Goal: Information Seeking & Learning: Obtain resource

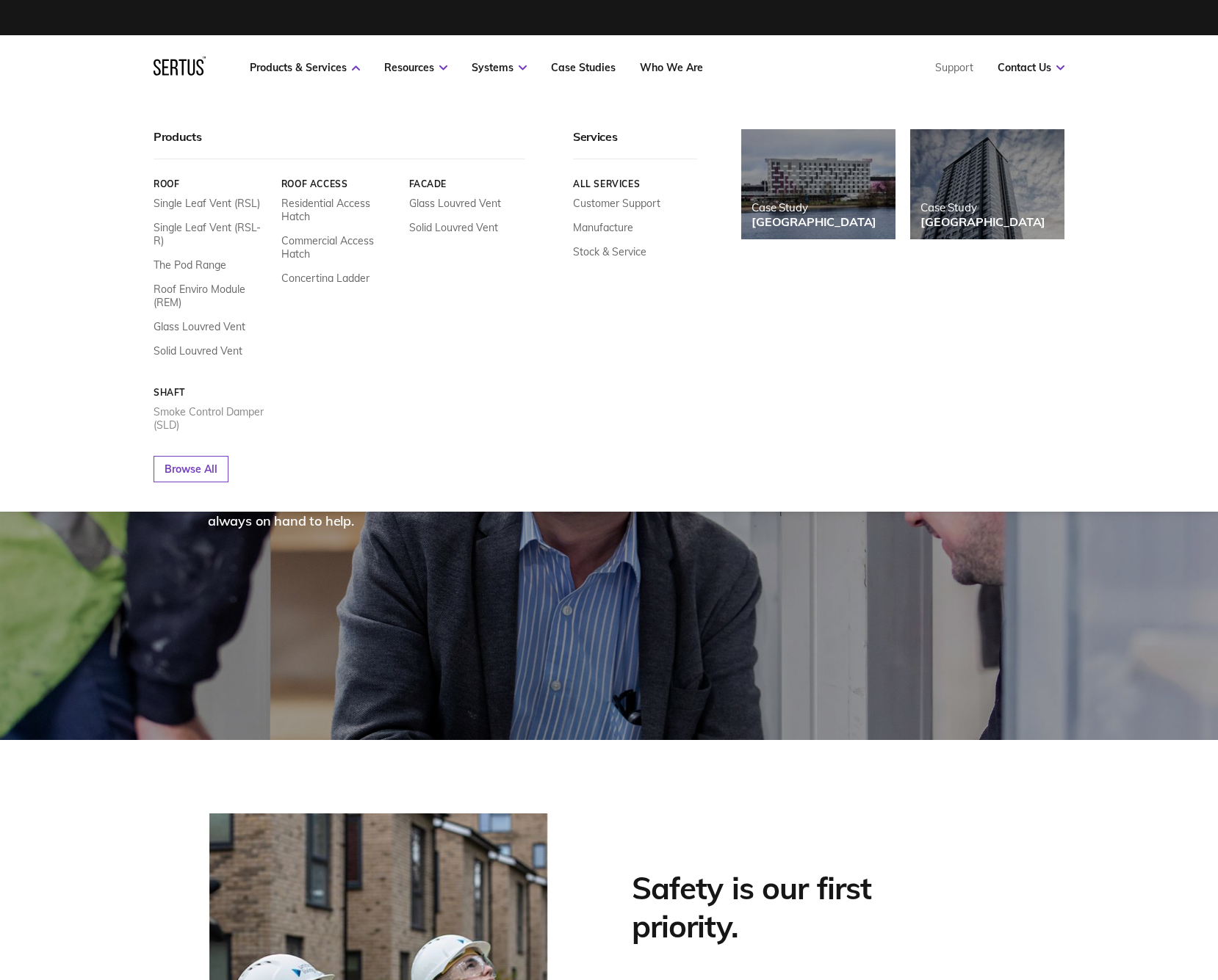
click at [225, 406] on link "Smoke Control Damper (SLD)" at bounding box center [212, 418] width 116 height 27
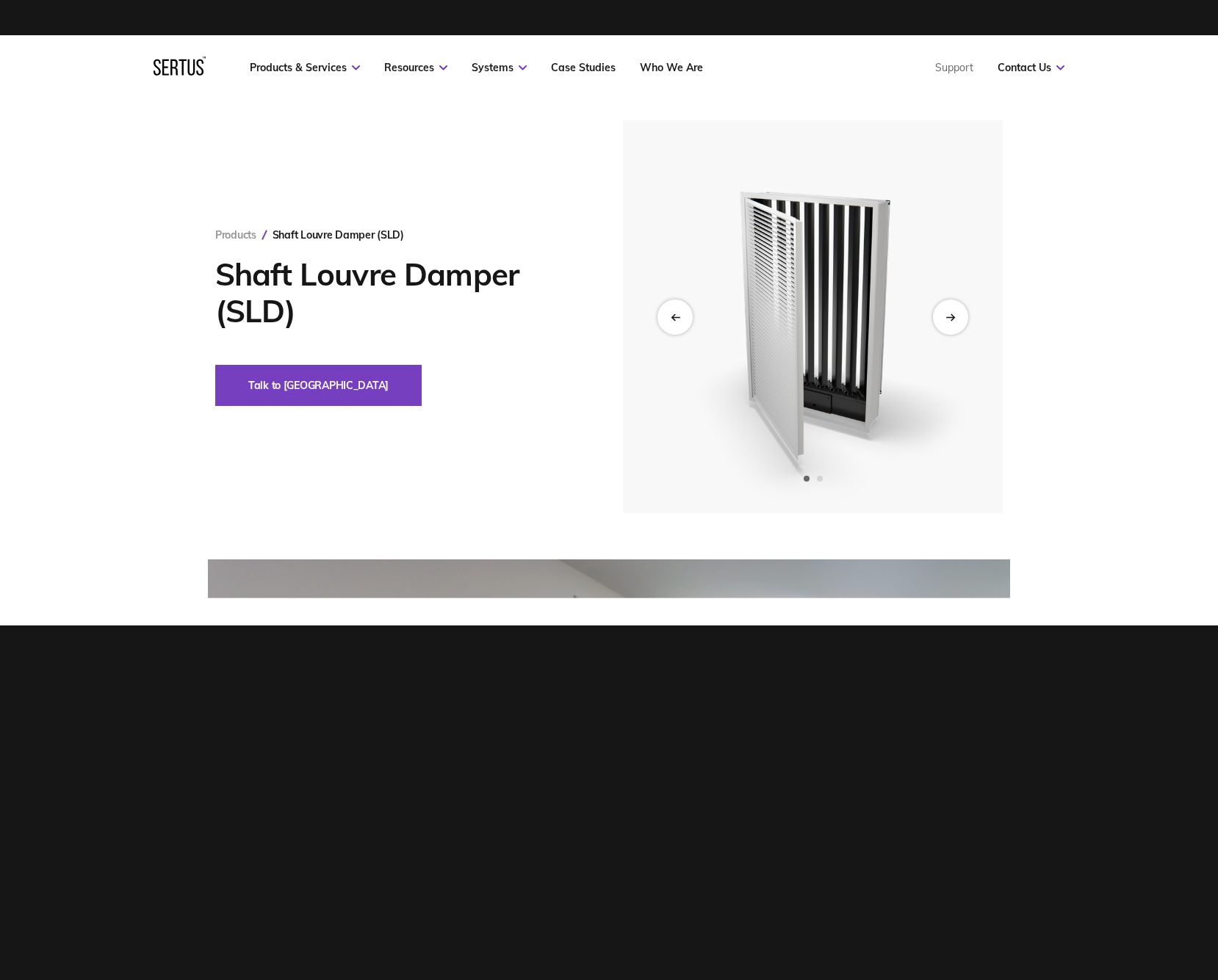
click at [774, 375] on img at bounding box center [813, 317] width 361 height 393
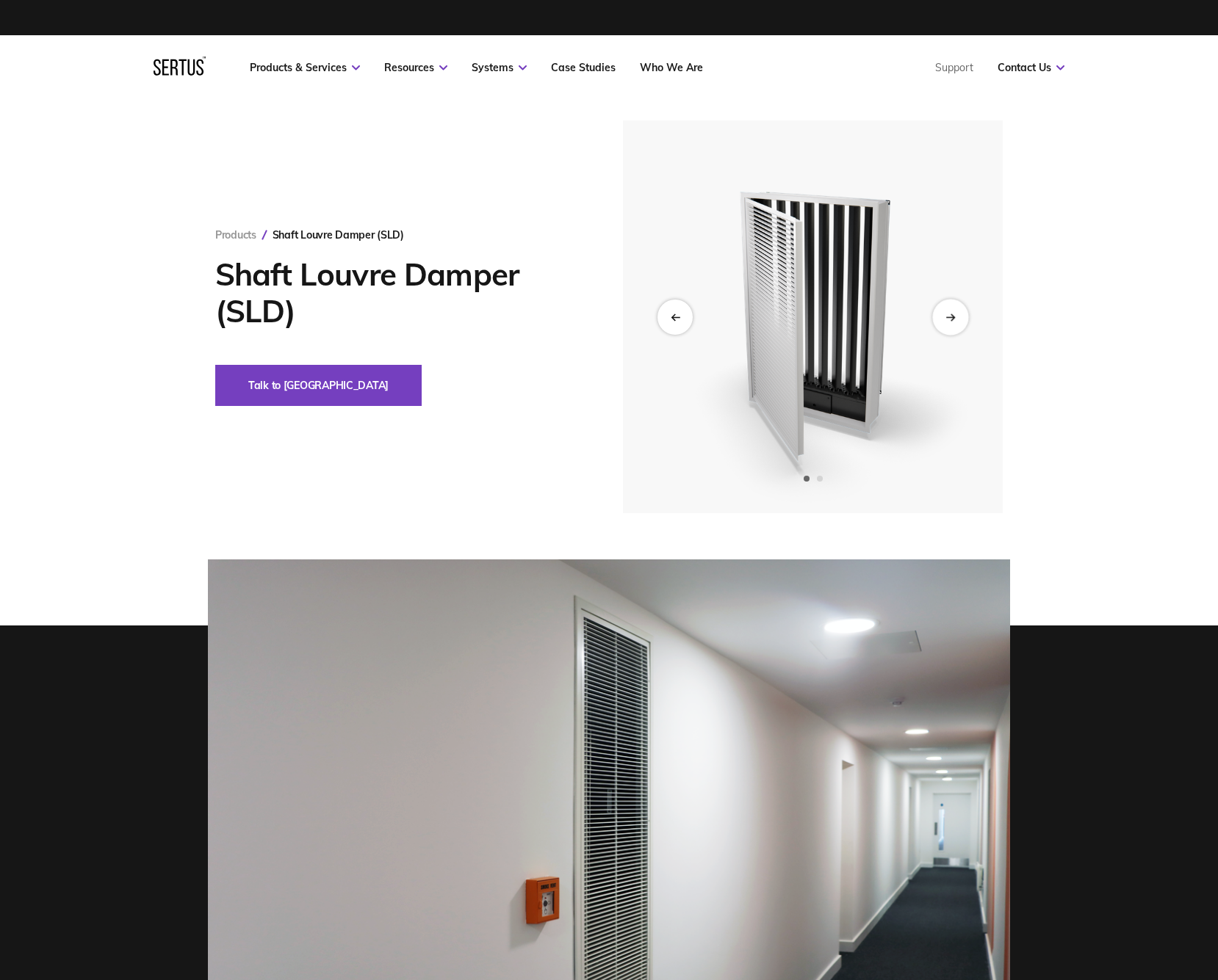
click at [944, 309] on div "Next slide" at bounding box center [950, 317] width 36 height 36
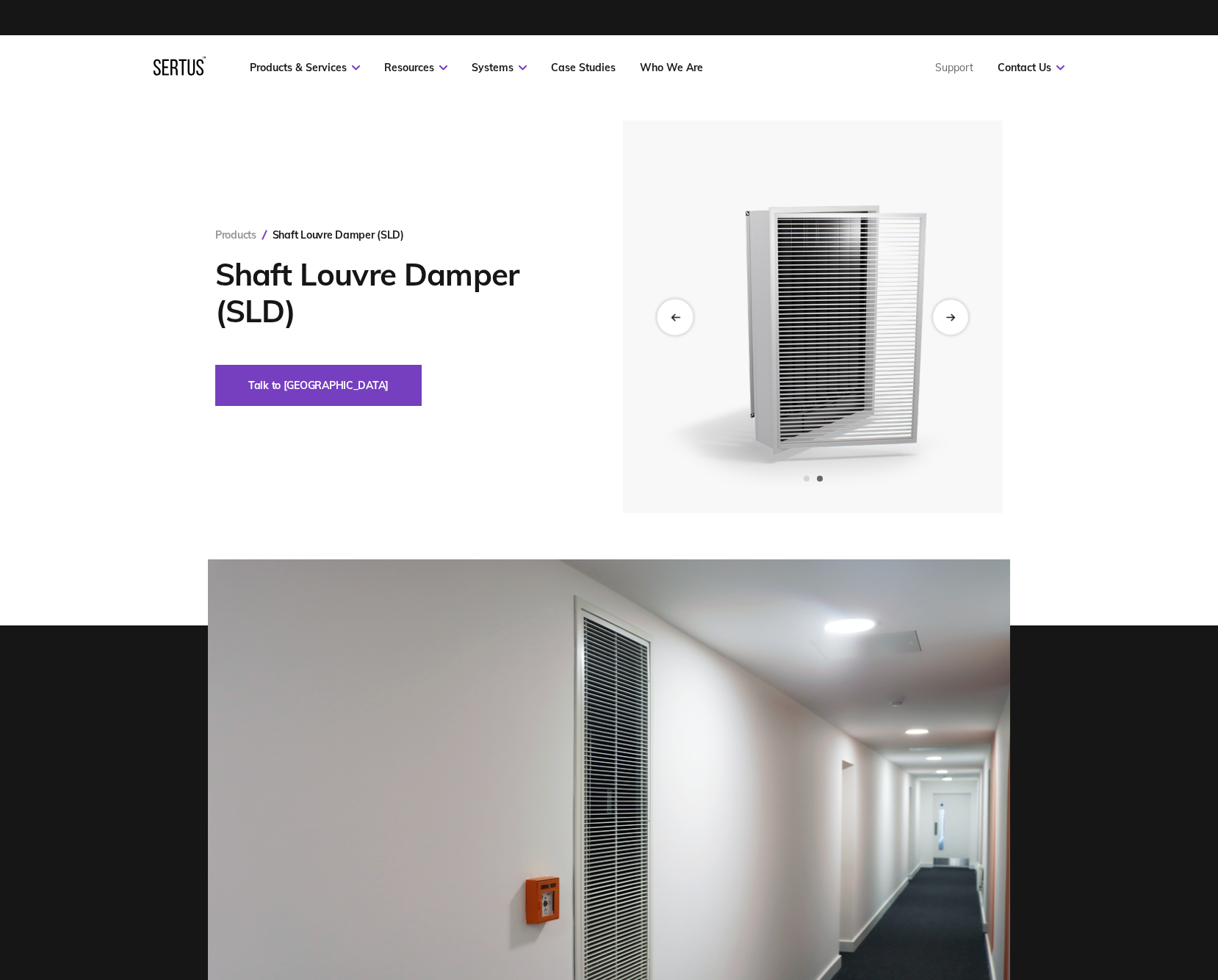
click at [674, 310] on div "Previous slide" at bounding box center [674, 317] width 36 height 36
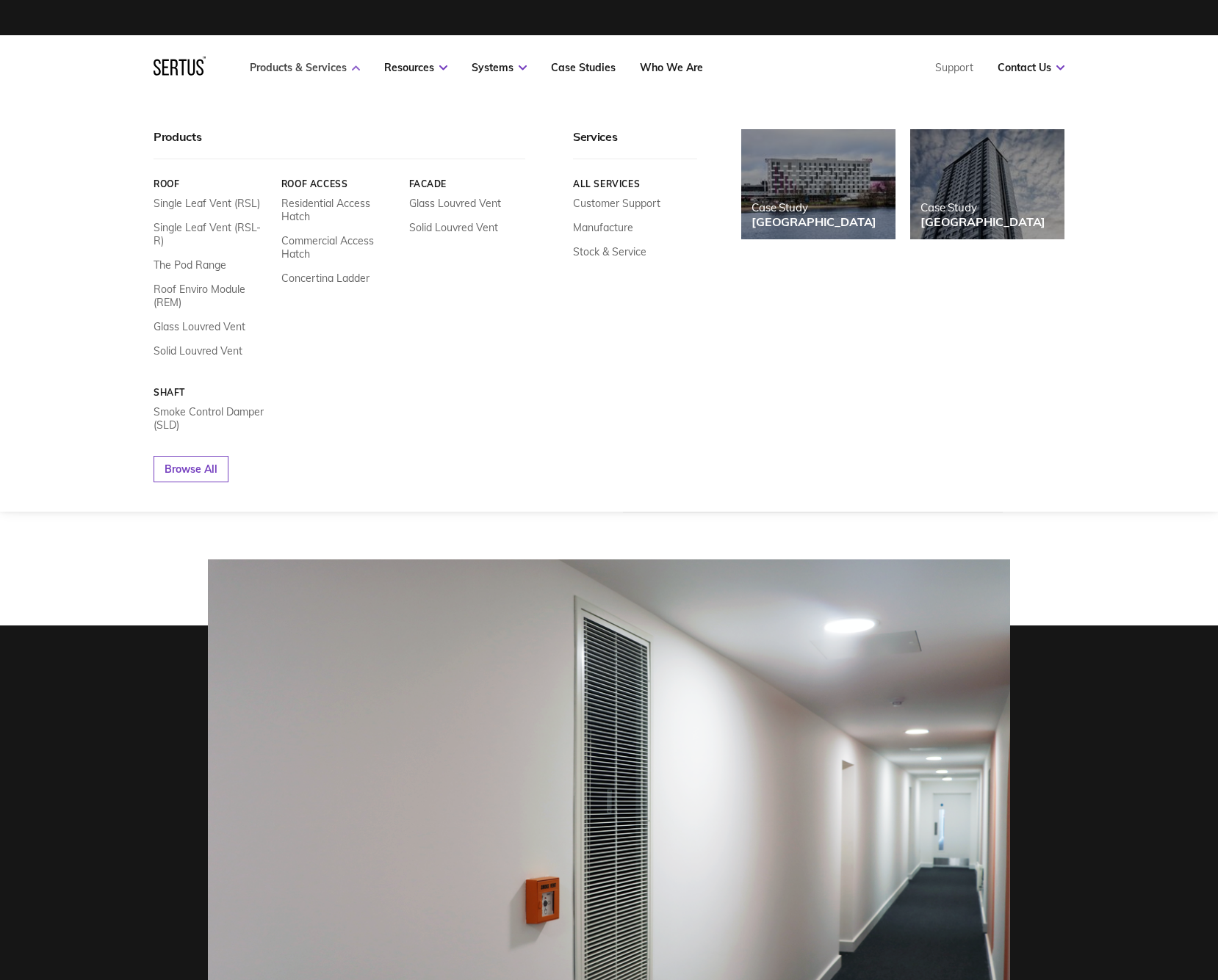
click at [330, 73] on link "Products & Services" at bounding box center [304, 67] width 110 height 13
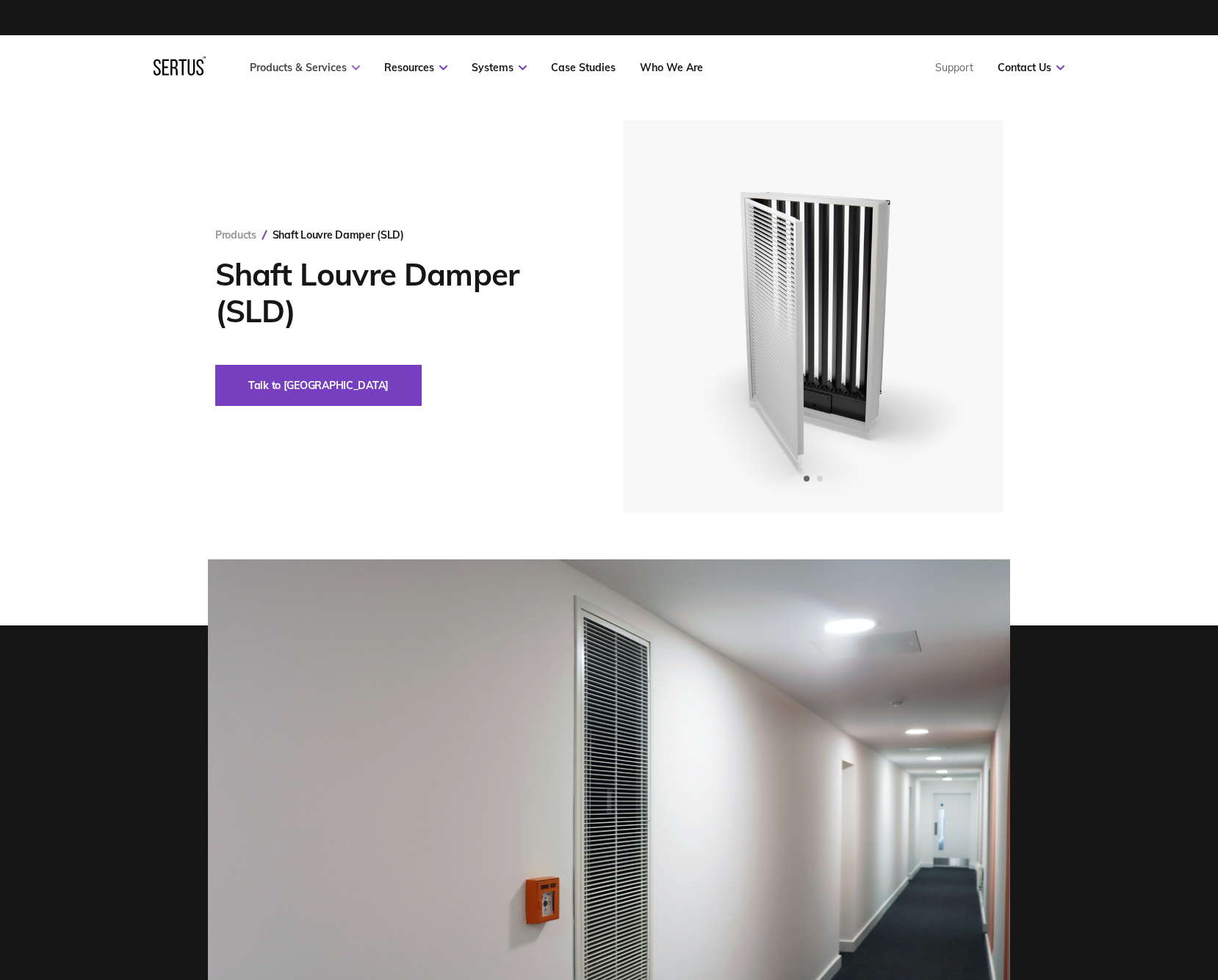
click at [329, 71] on link "Products & Services" at bounding box center [304, 67] width 110 height 13
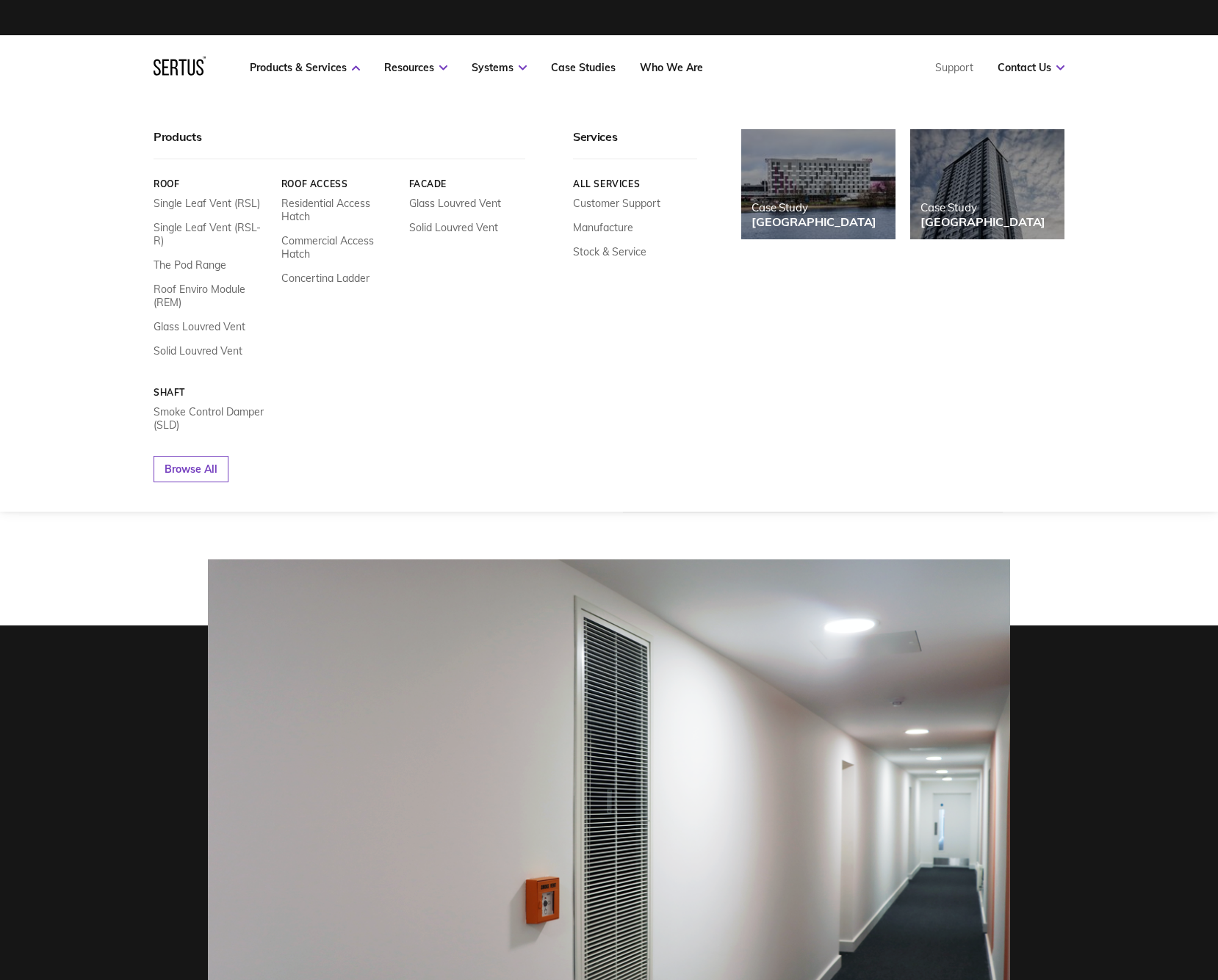
click at [191, 136] on div "Products" at bounding box center [340, 145] width 371 height 30
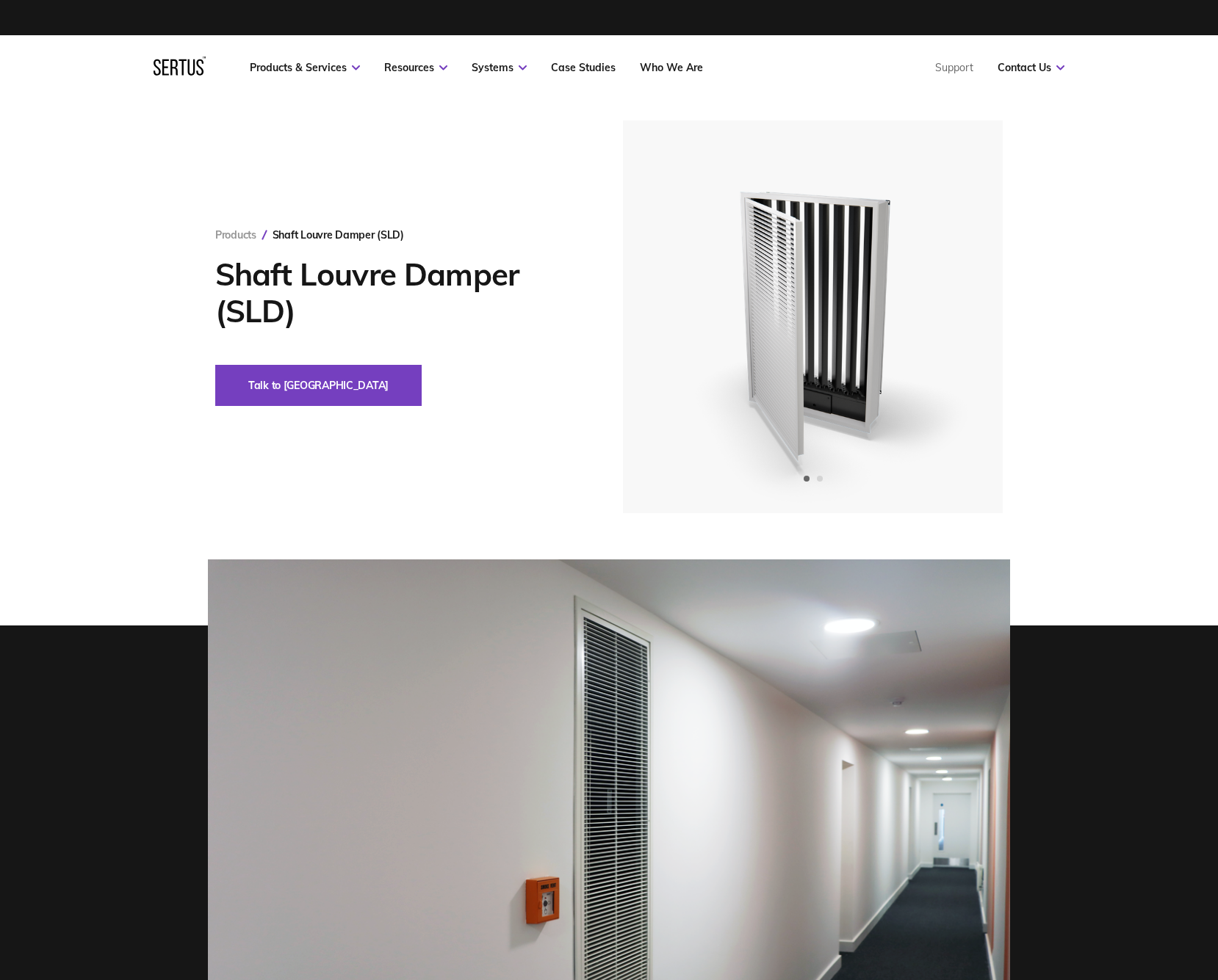
click at [186, 453] on div "Products Shaft Louvre Damper (SLD) Shaft Louvre Damper (SLD) Talk to us" at bounding box center [608, 317] width 861 height 393
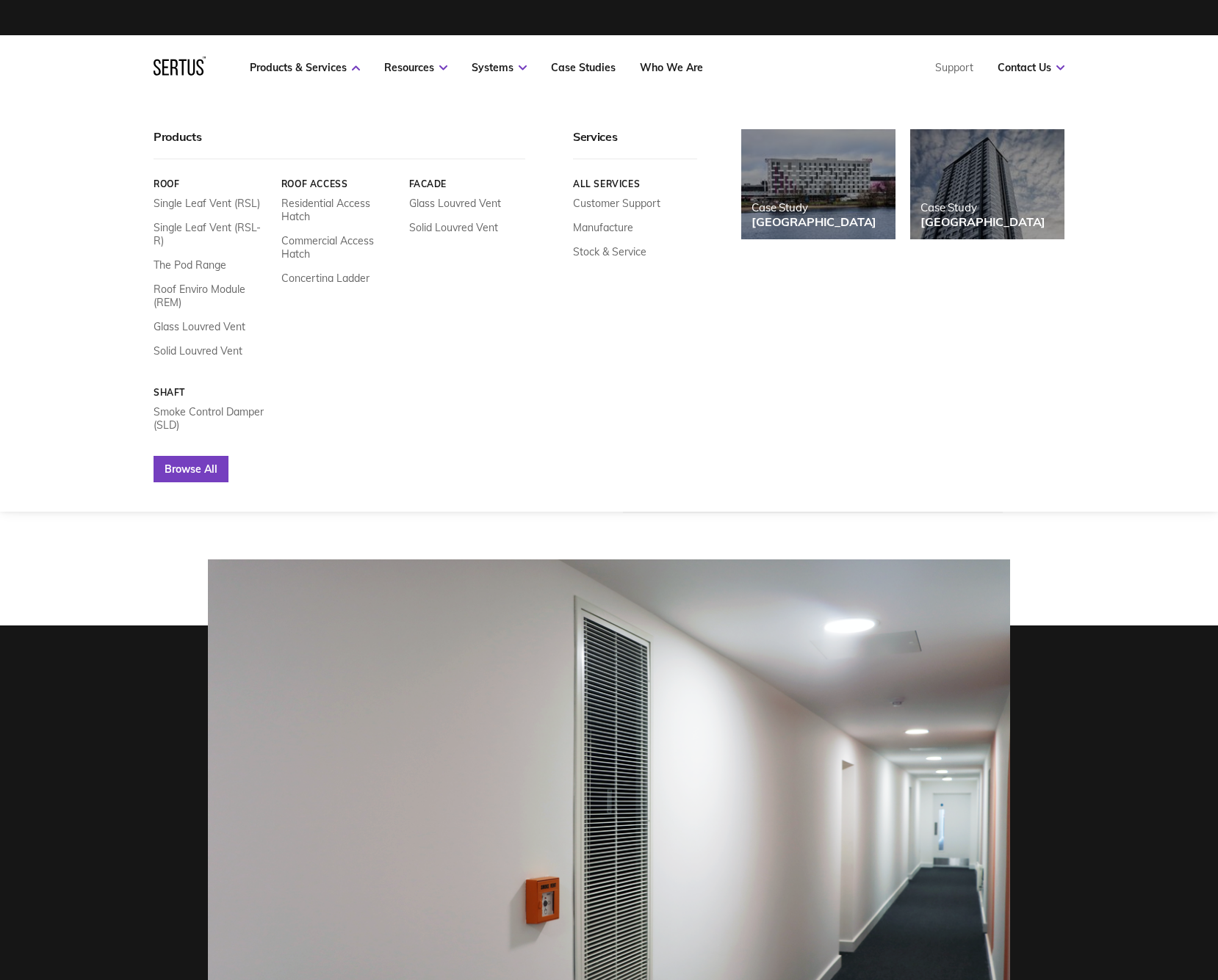
click at [174, 456] on link "Browse All" at bounding box center [191, 469] width 75 height 27
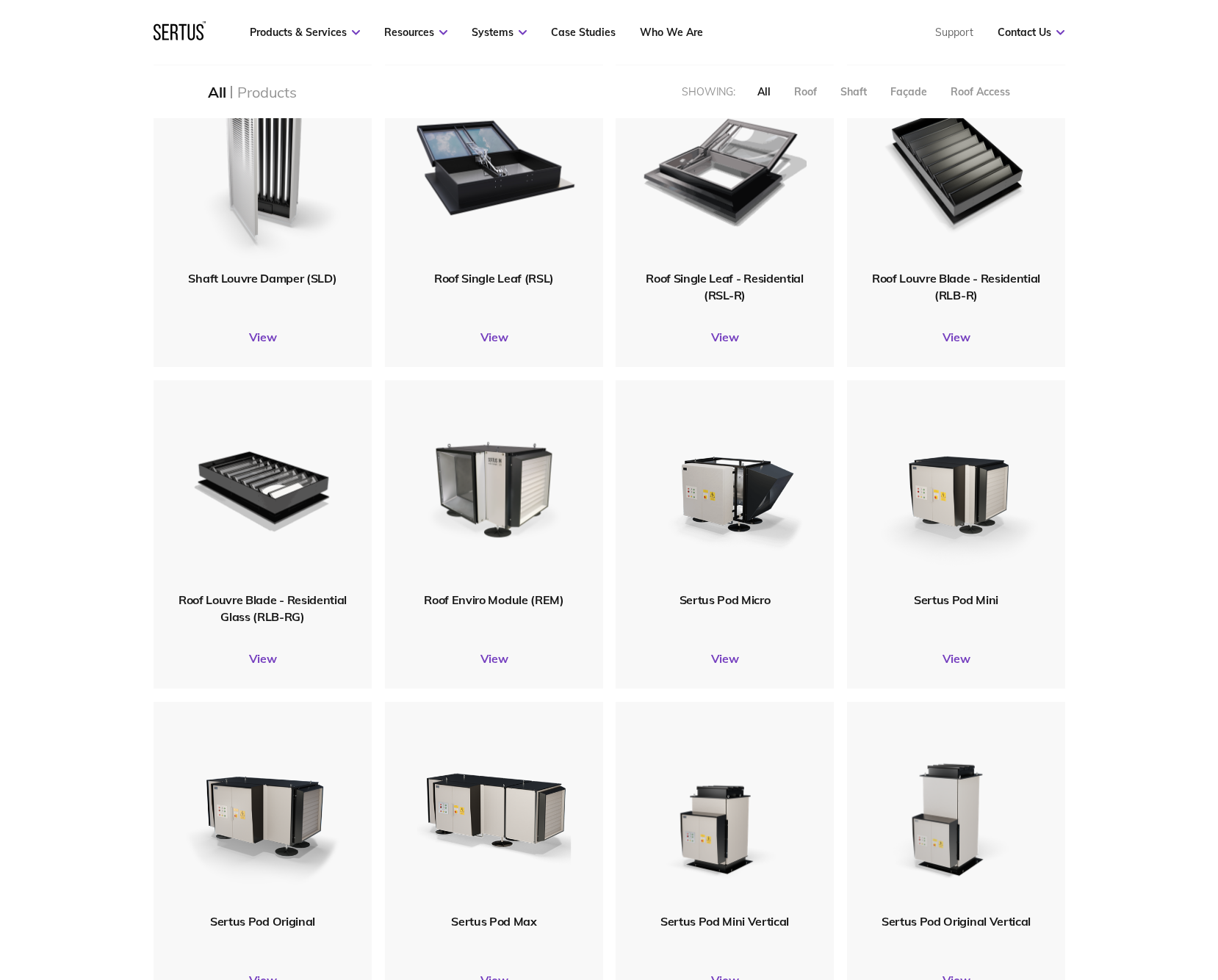
scroll to position [434, 0]
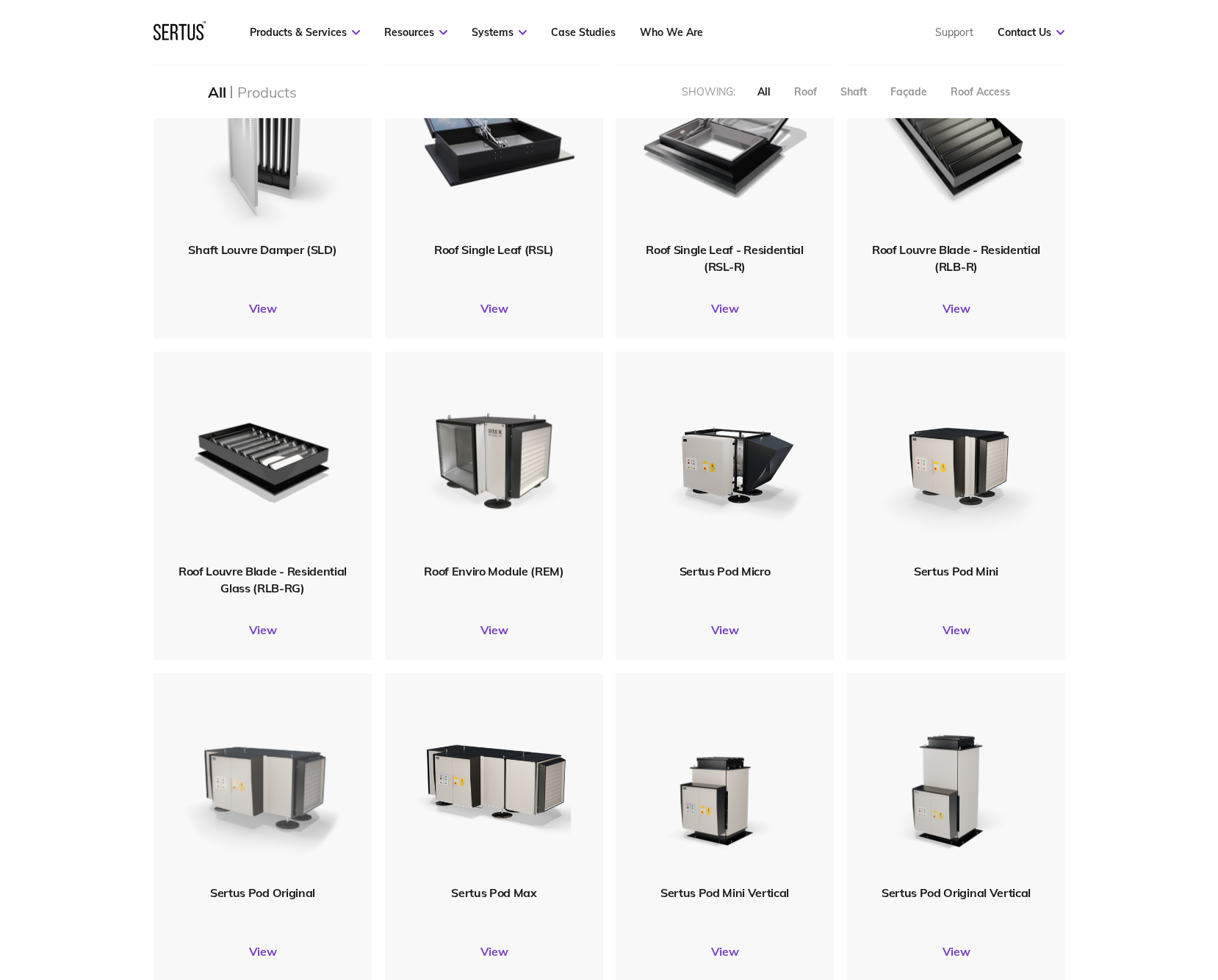
click at [273, 781] on img at bounding box center [263, 779] width 170 height 208
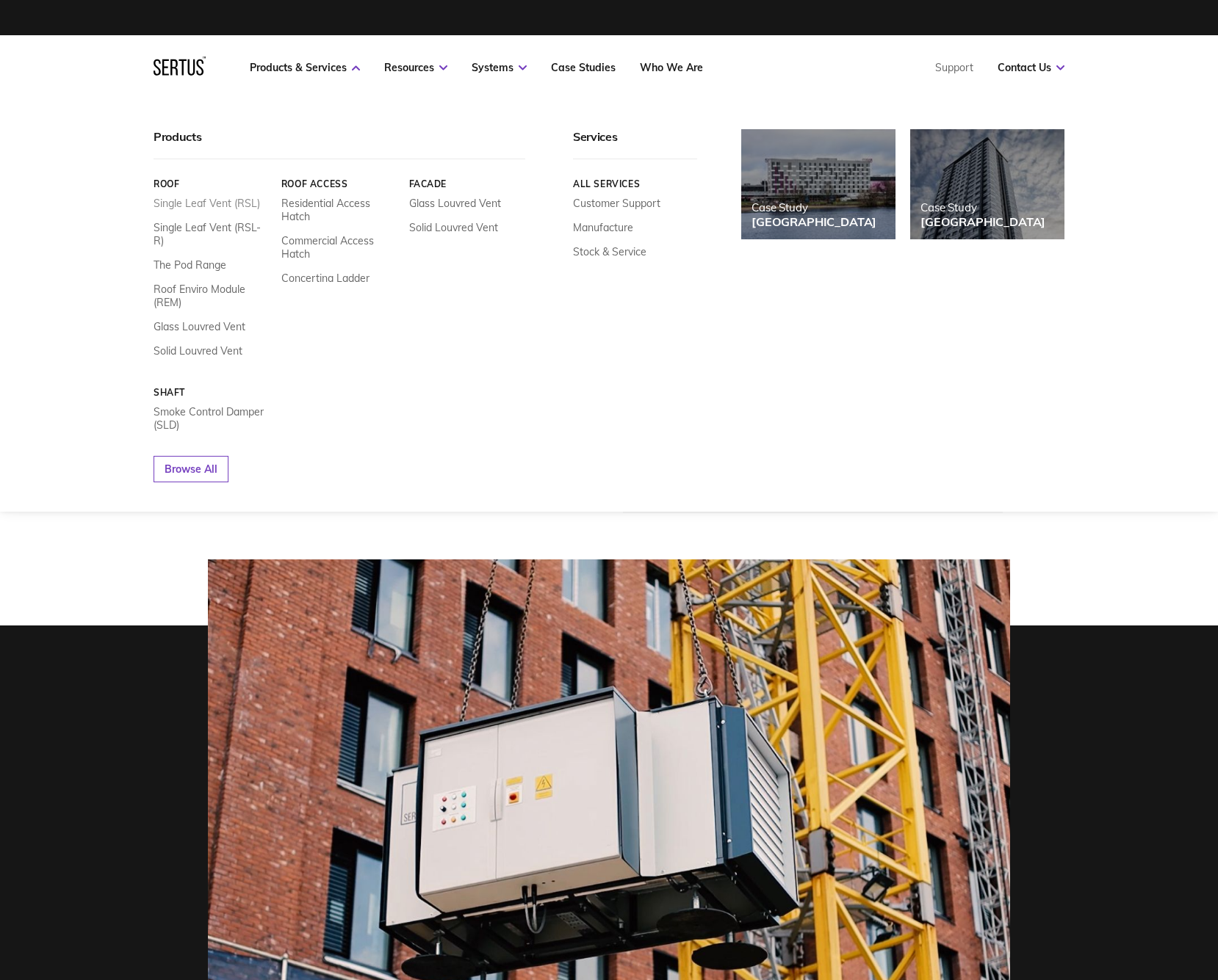
click at [218, 203] on link "Single Leaf Vent (RSL)" at bounding box center [207, 203] width 107 height 13
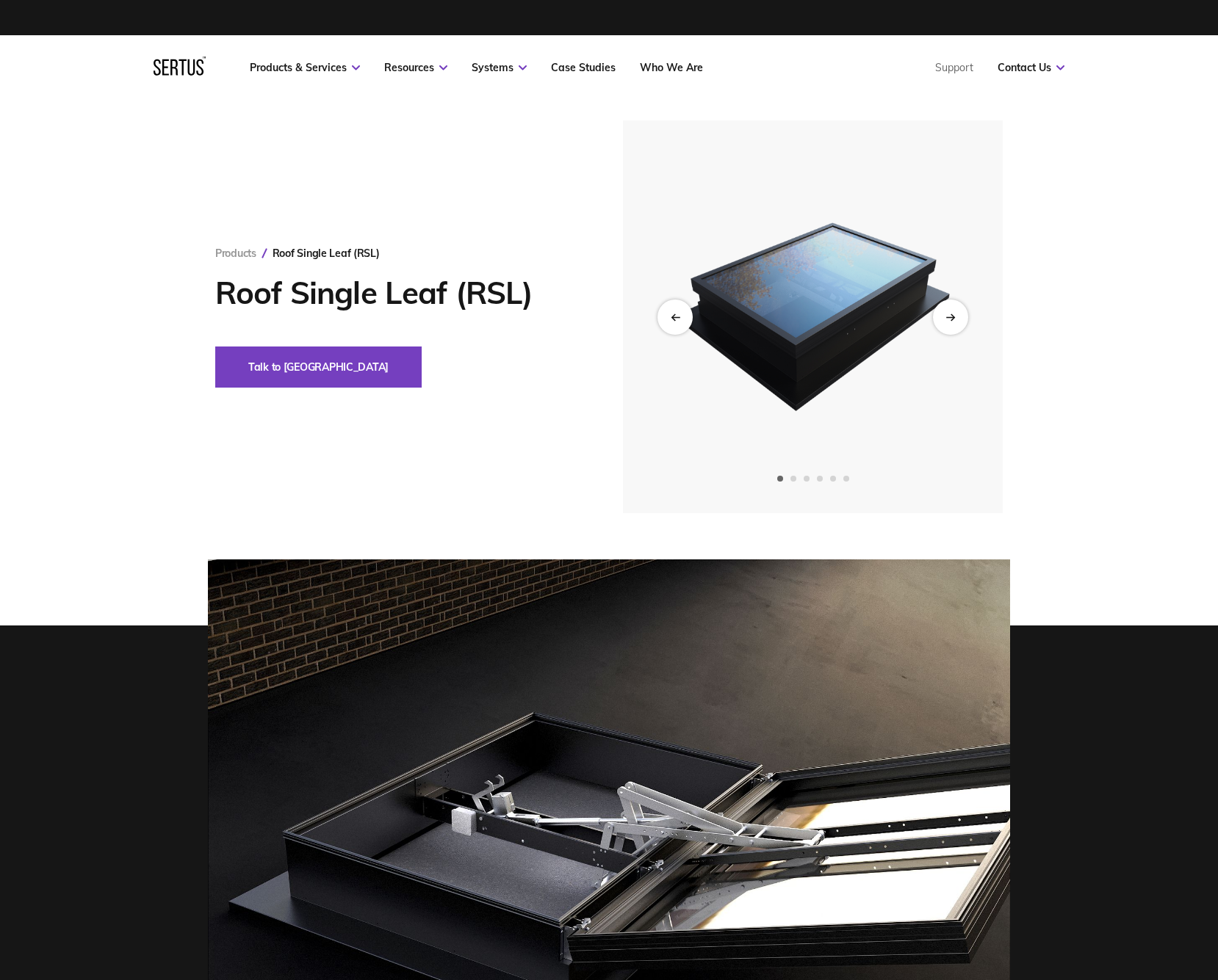
click at [974, 322] on img at bounding box center [813, 317] width 361 height 393
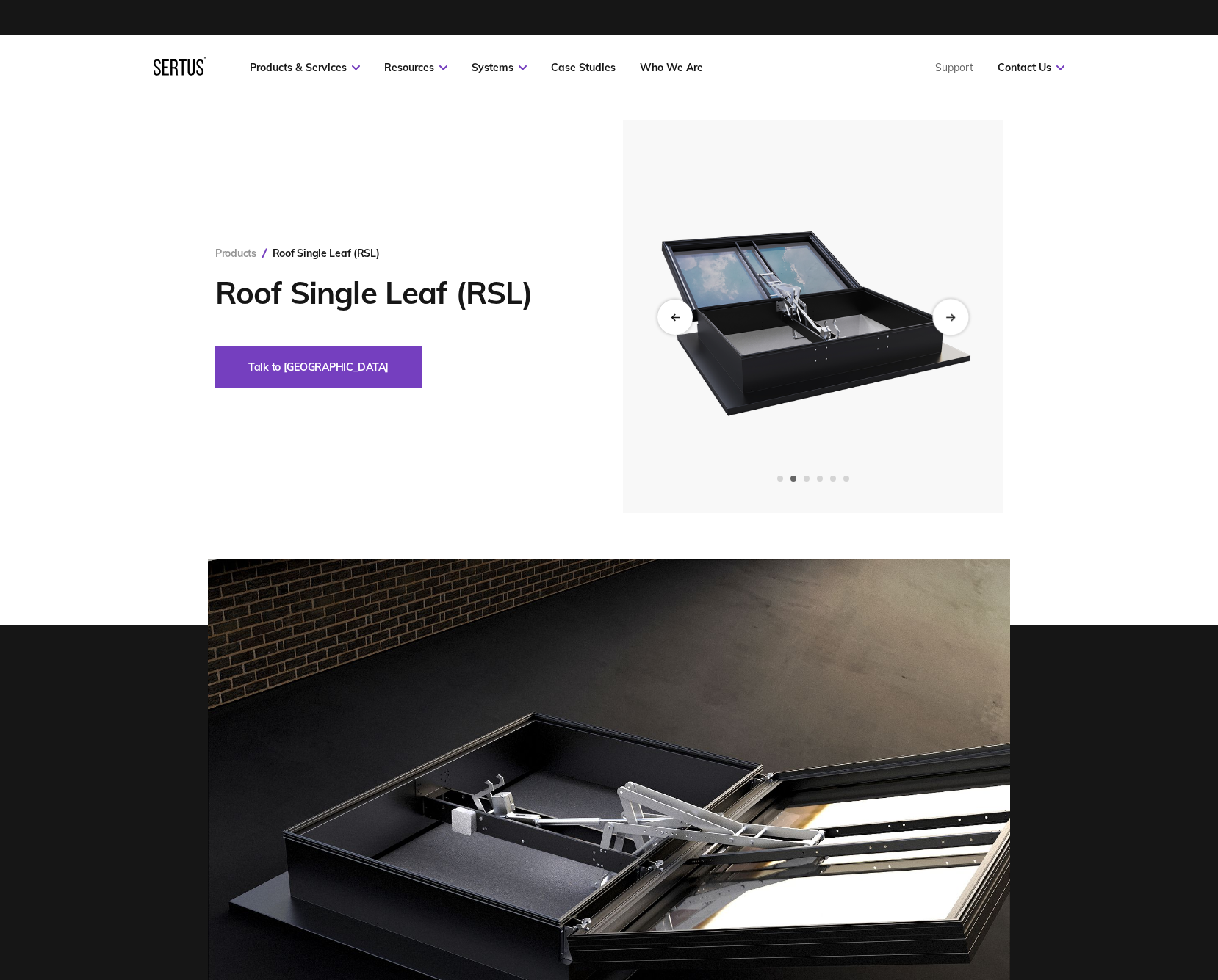
click at [956, 320] on div "Next slide" at bounding box center [950, 317] width 36 height 36
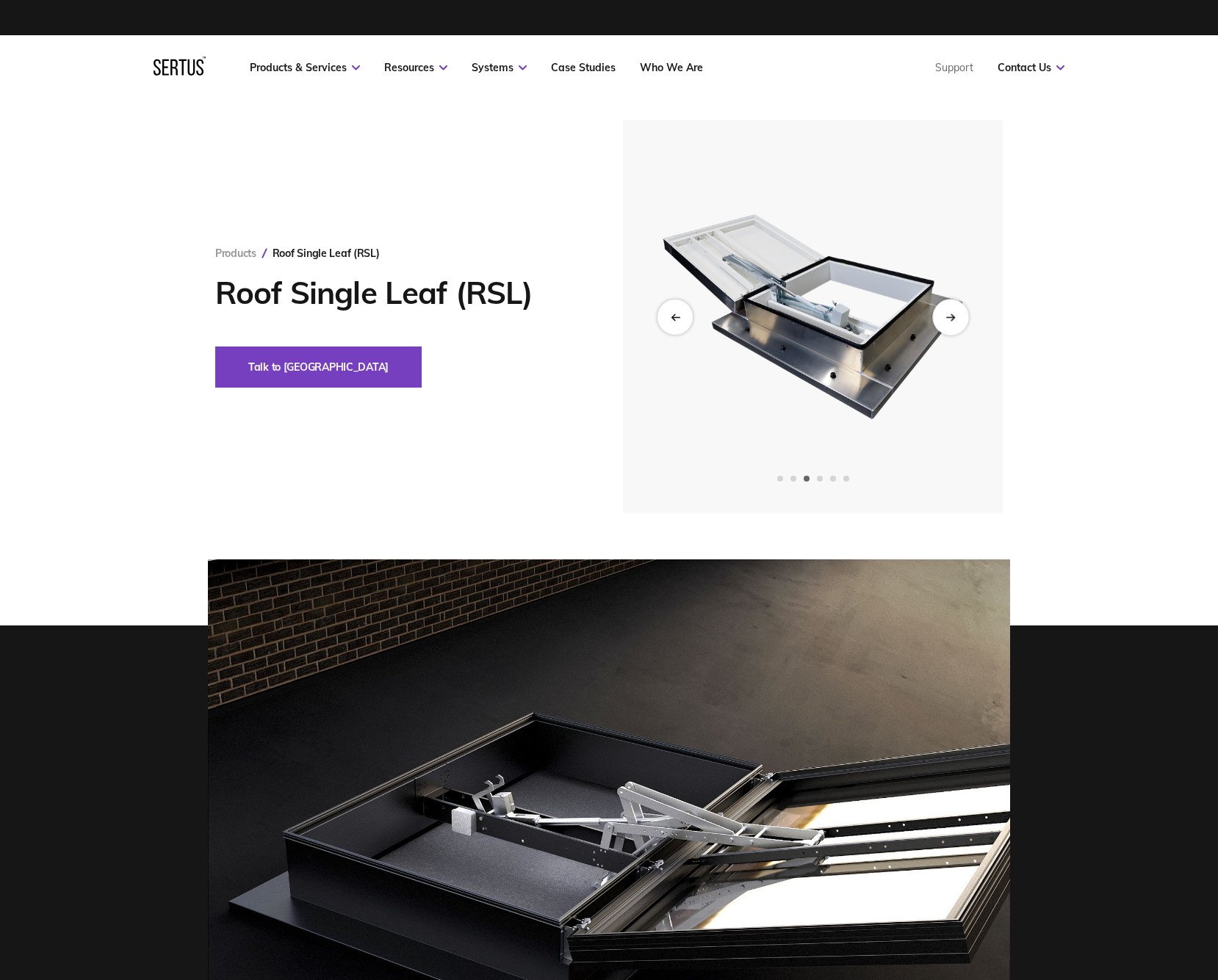
click at [956, 320] on div "Next slide" at bounding box center [950, 317] width 36 height 36
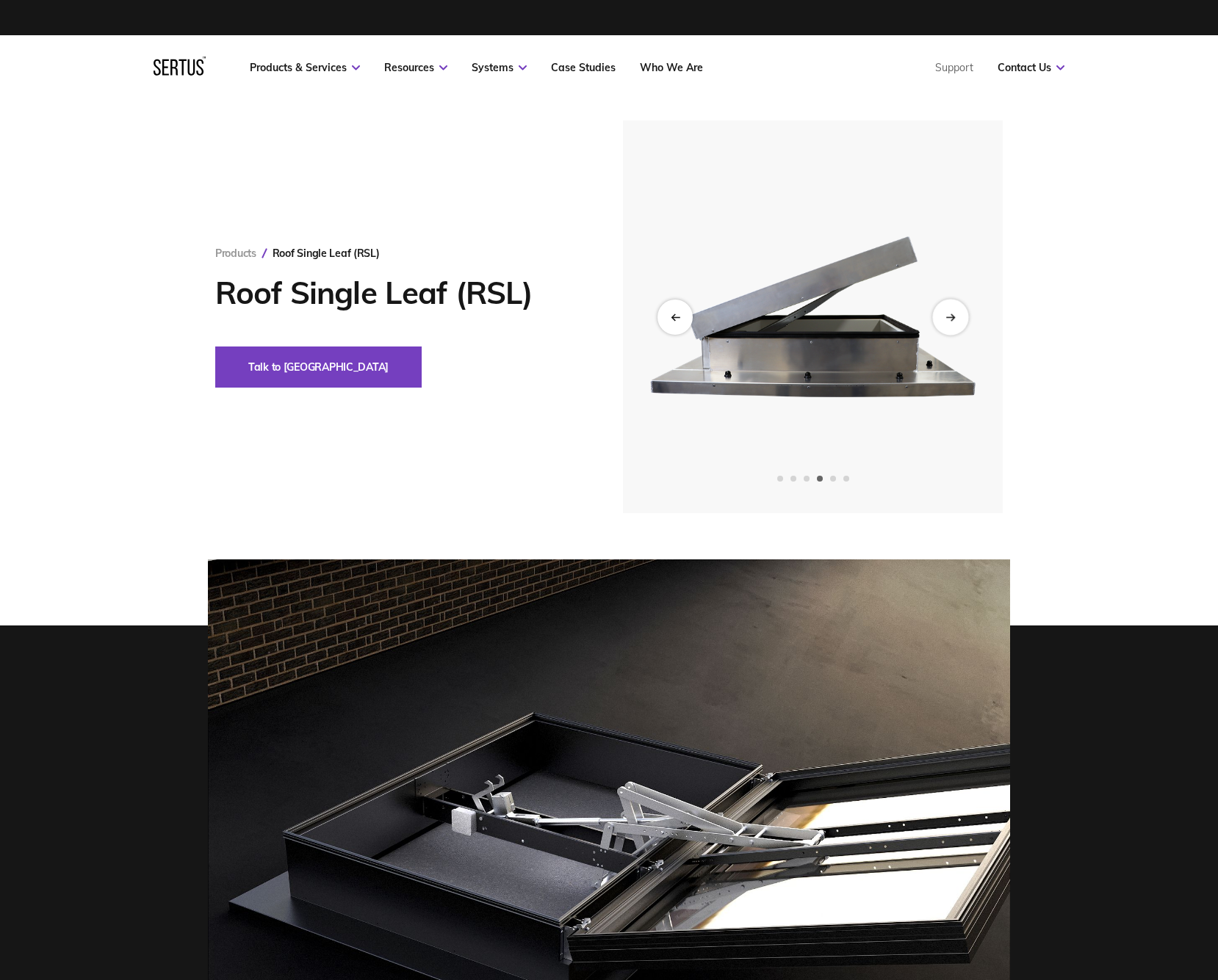
click at [956, 320] on div "Next slide" at bounding box center [950, 317] width 36 height 36
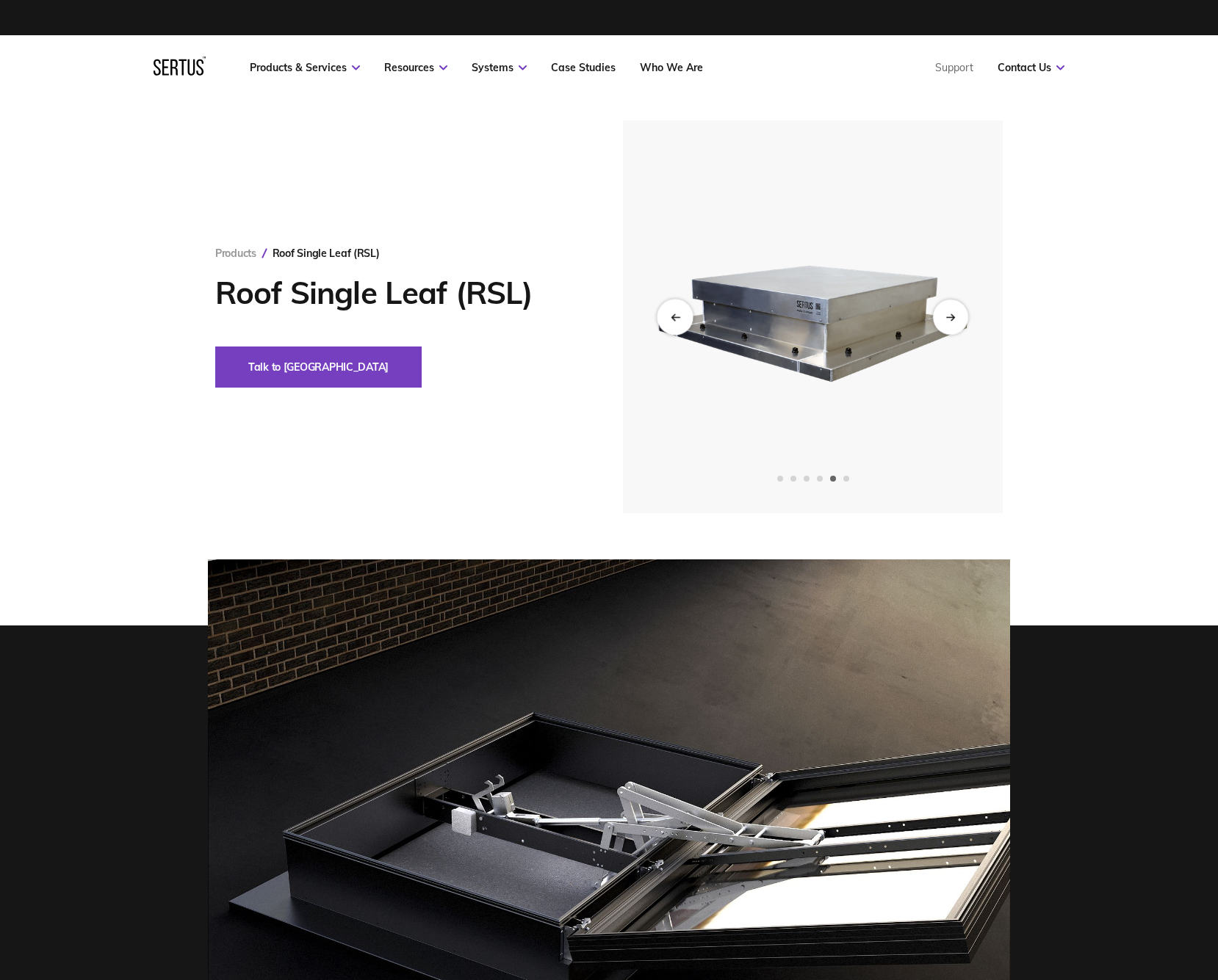
click at [678, 315] on icon "Previous slide" at bounding box center [674, 317] width 10 height 8
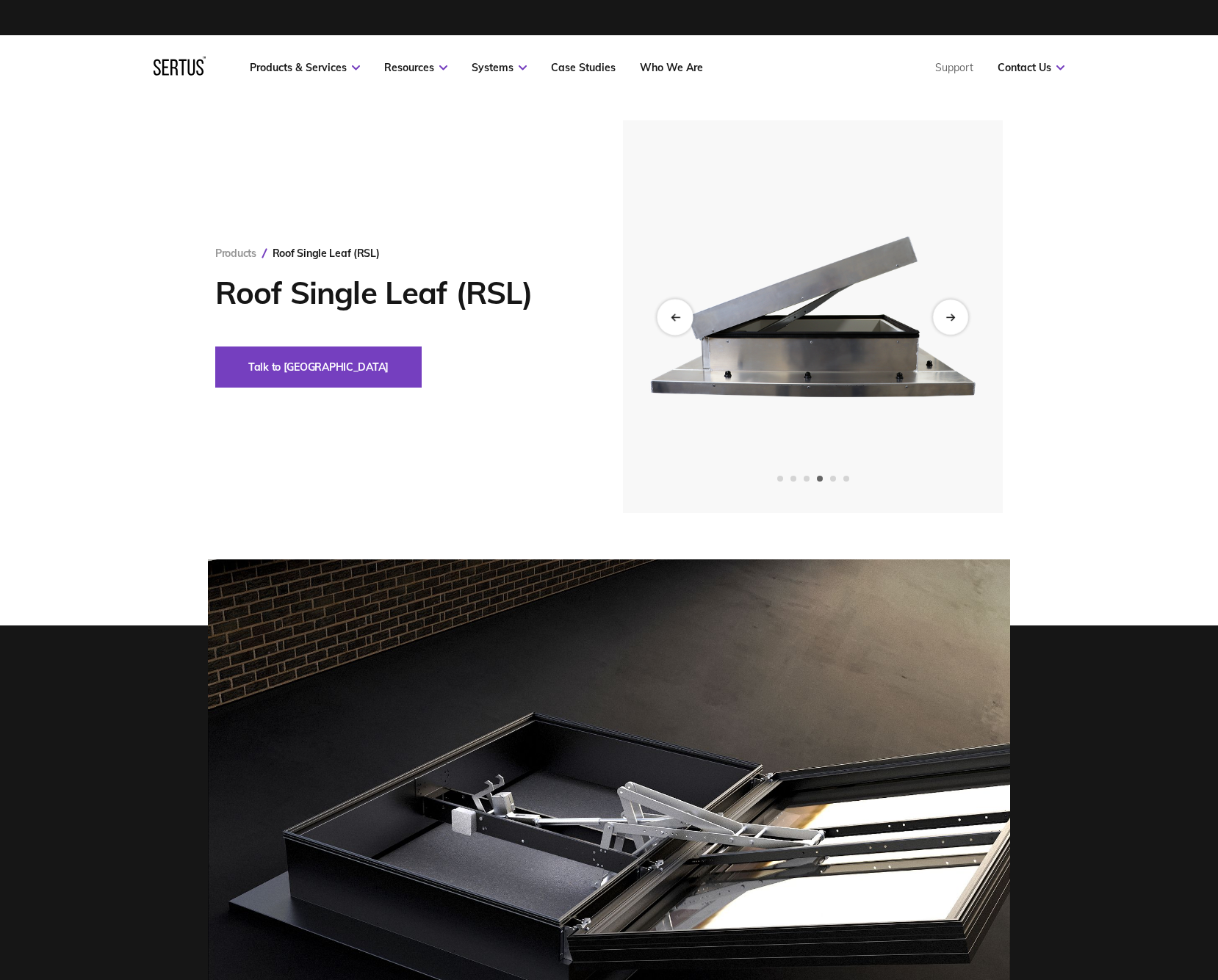
click at [678, 315] on icon "Previous slide" at bounding box center [674, 317] width 10 height 8
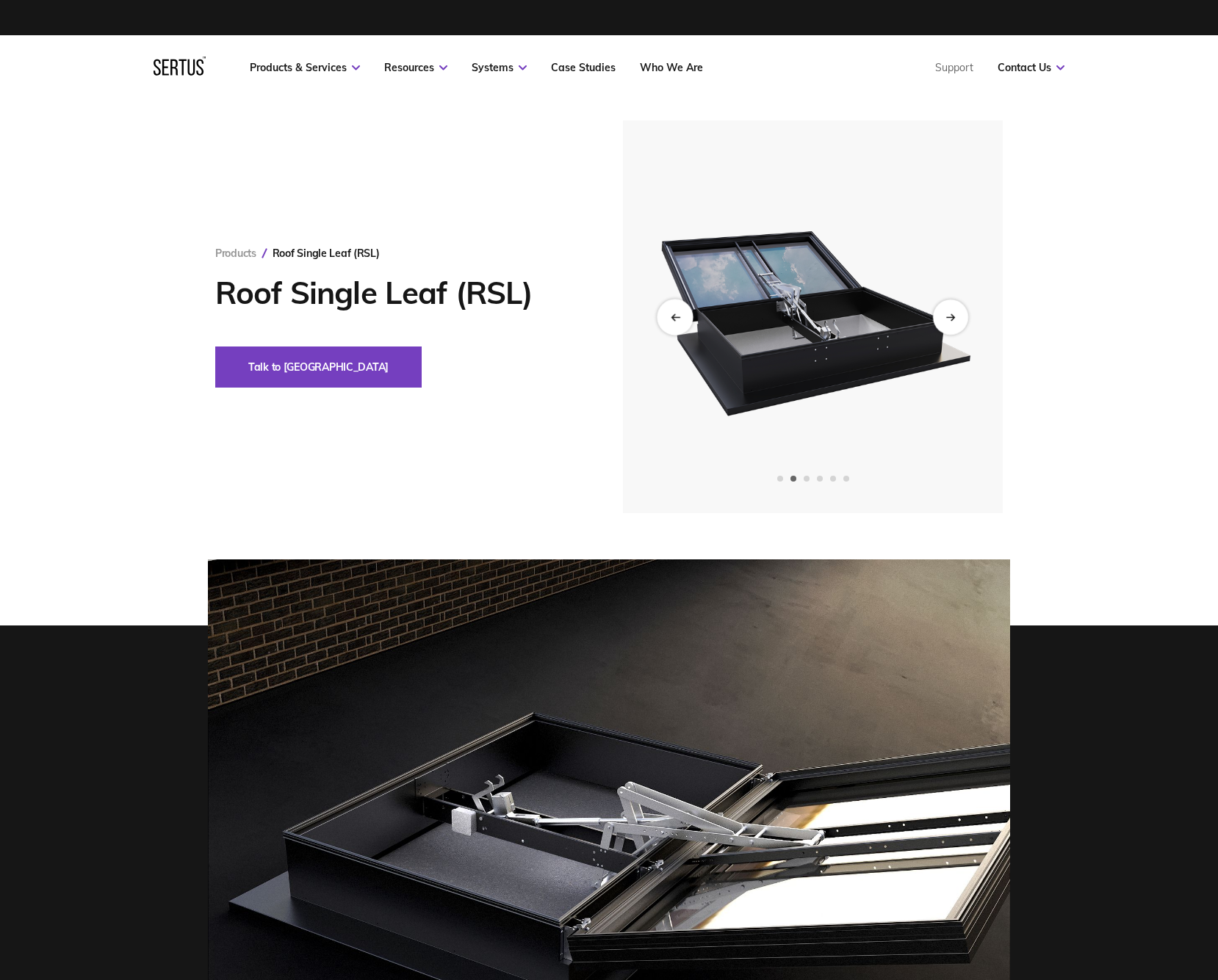
click at [678, 315] on icon "Previous slide" at bounding box center [674, 317] width 10 height 8
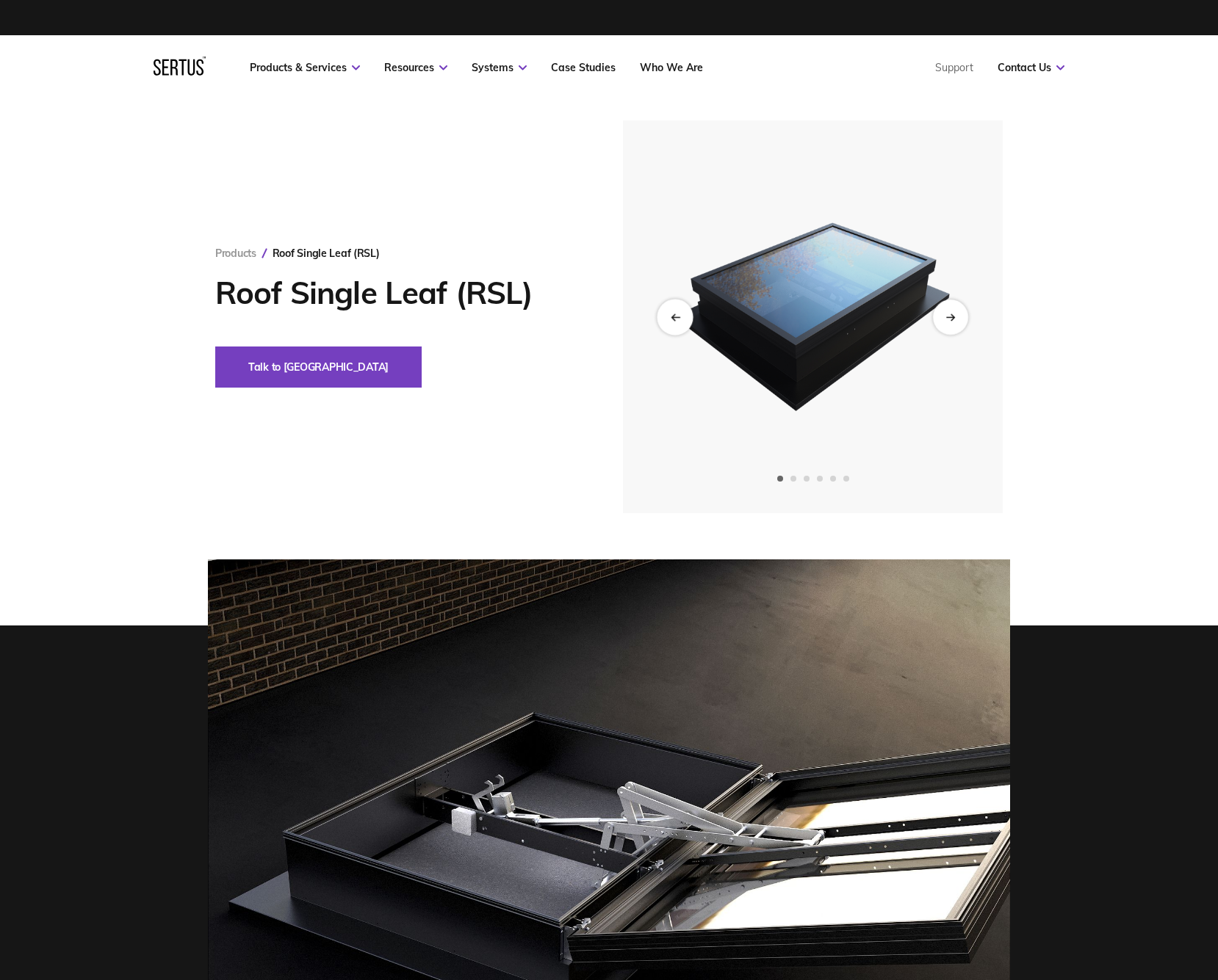
click at [678, 315] on icon "Previous slide" at bounding box center [674, 317] width 10 height 8
click at [952, 313] on icon "Next slide" at bounding box center [950, 317] width 10 height 8
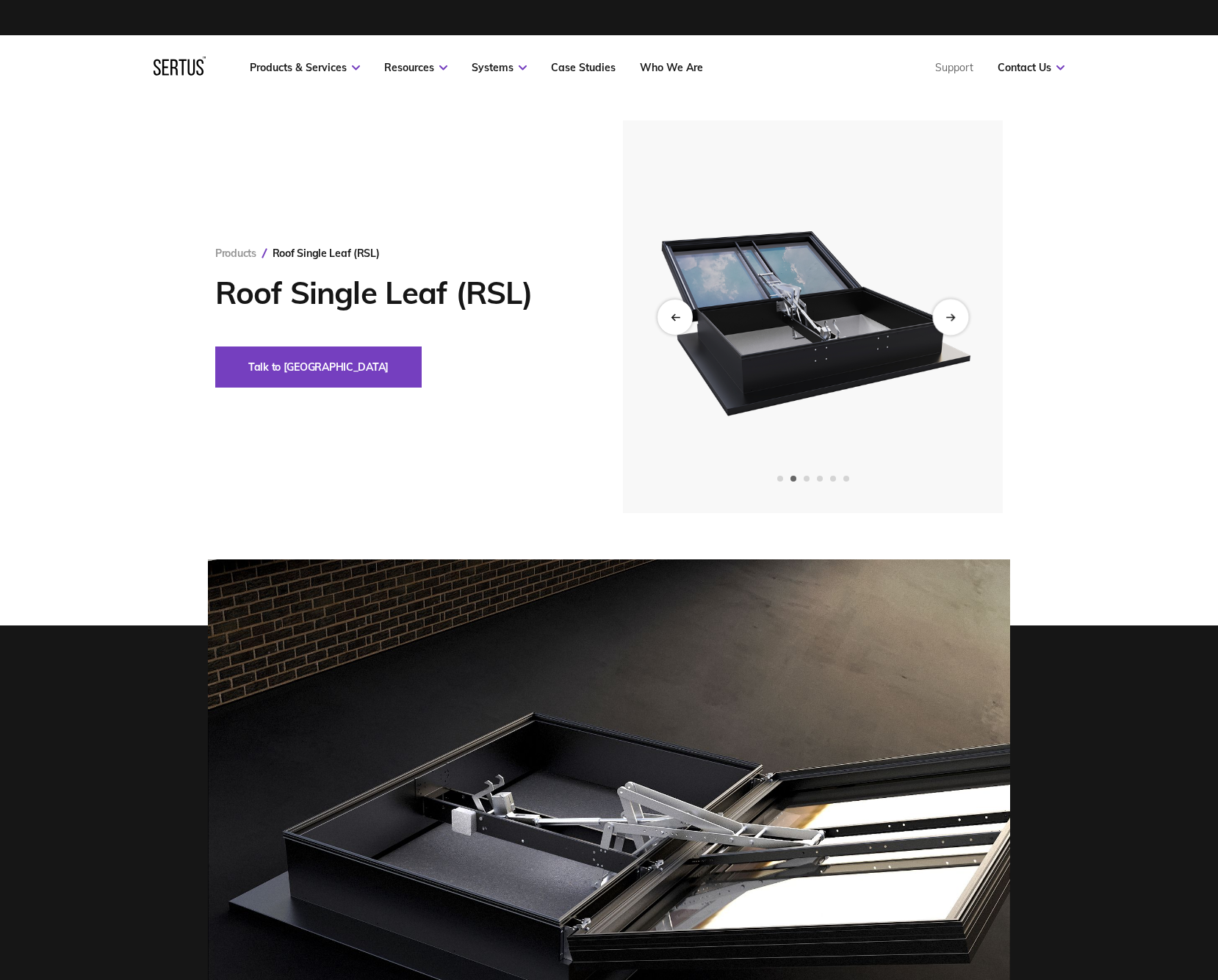
click at [952, 313] on icon "Next slide" at bounding box center [950, 317] width 10 height 8
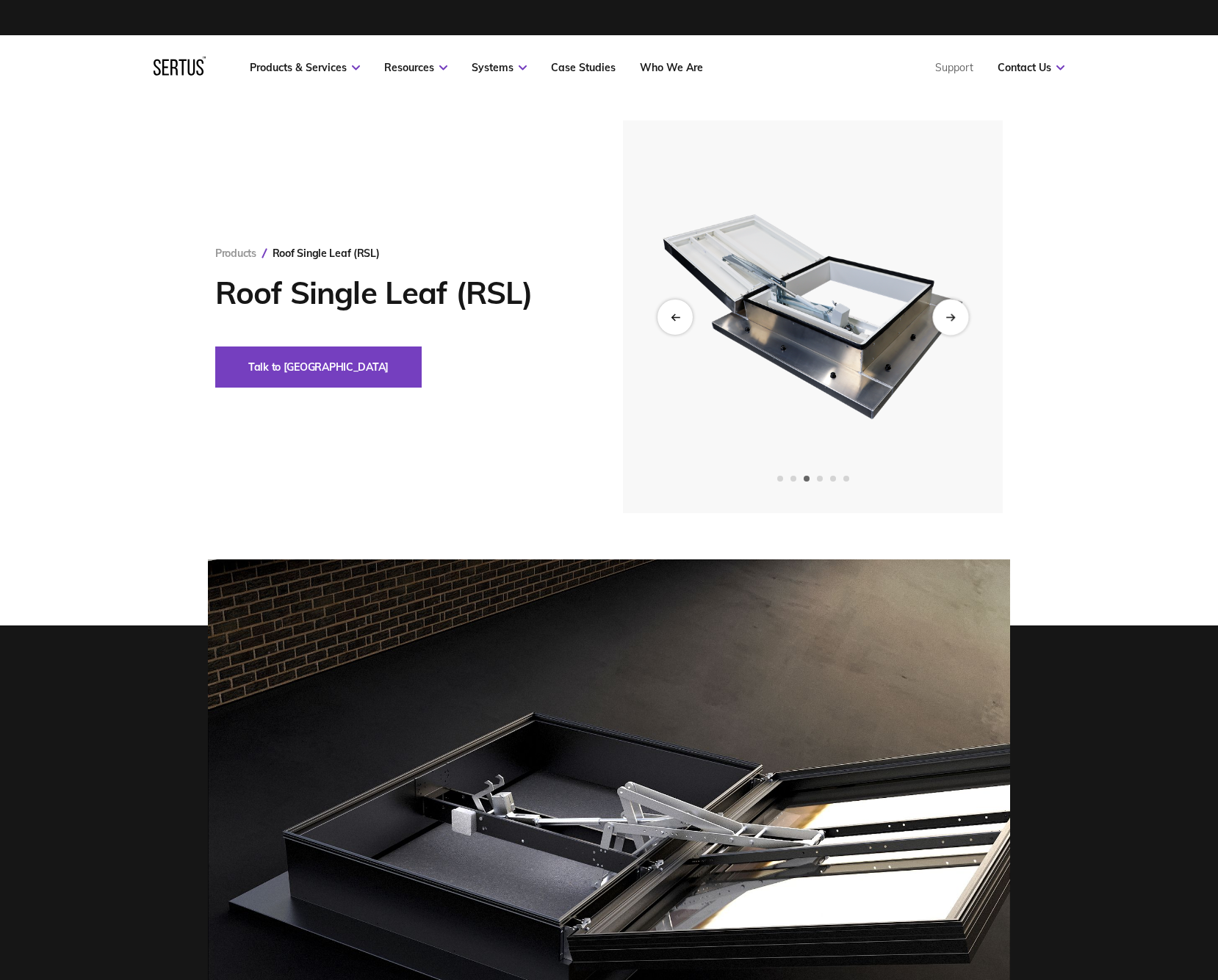
click at [952, 313] on icon "Next slide" at bounding box center [950, 317] width 10 height 8
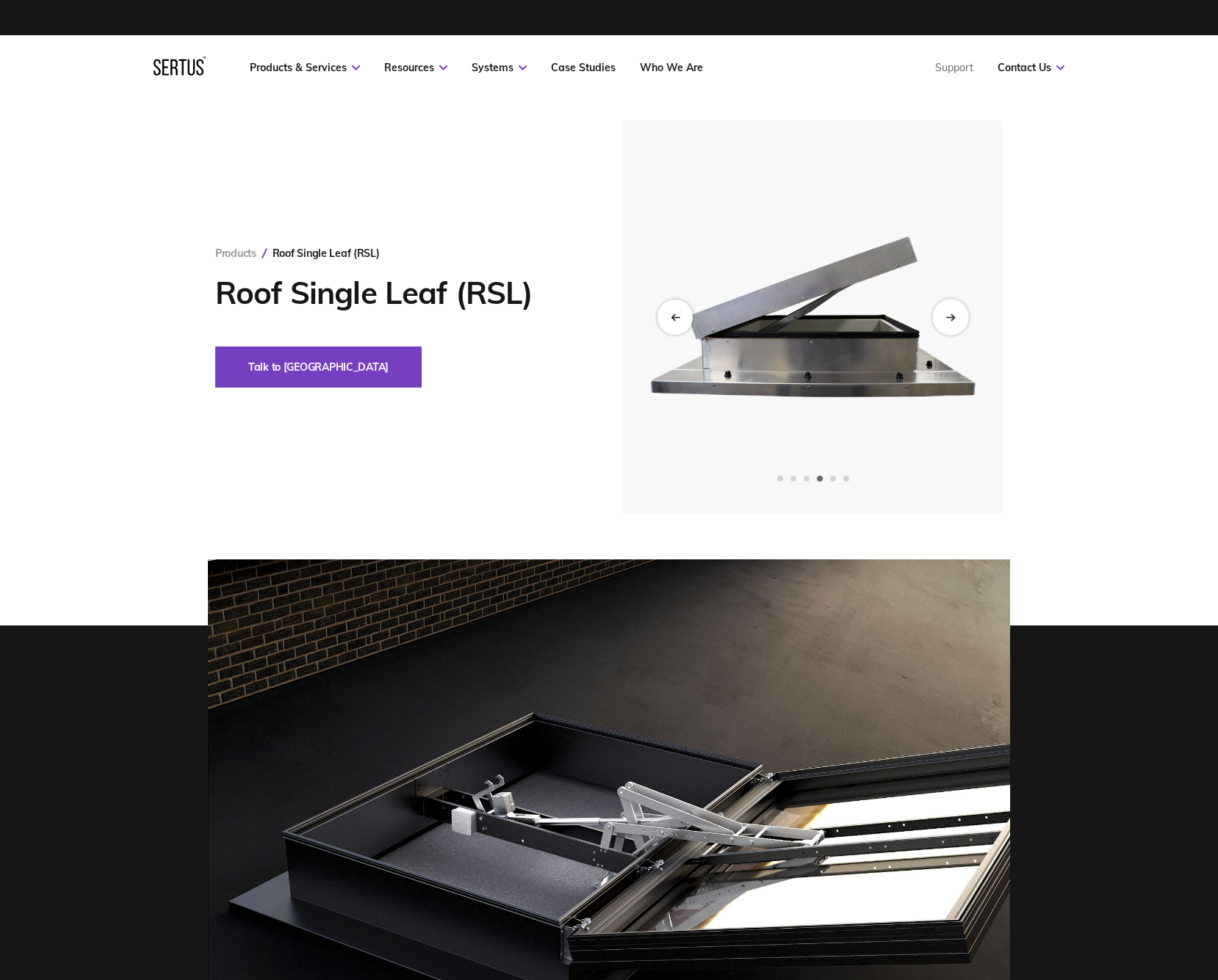
click at [952, 313] on icon "Next slide" at bounding box center [950, 317] width 10 height 8
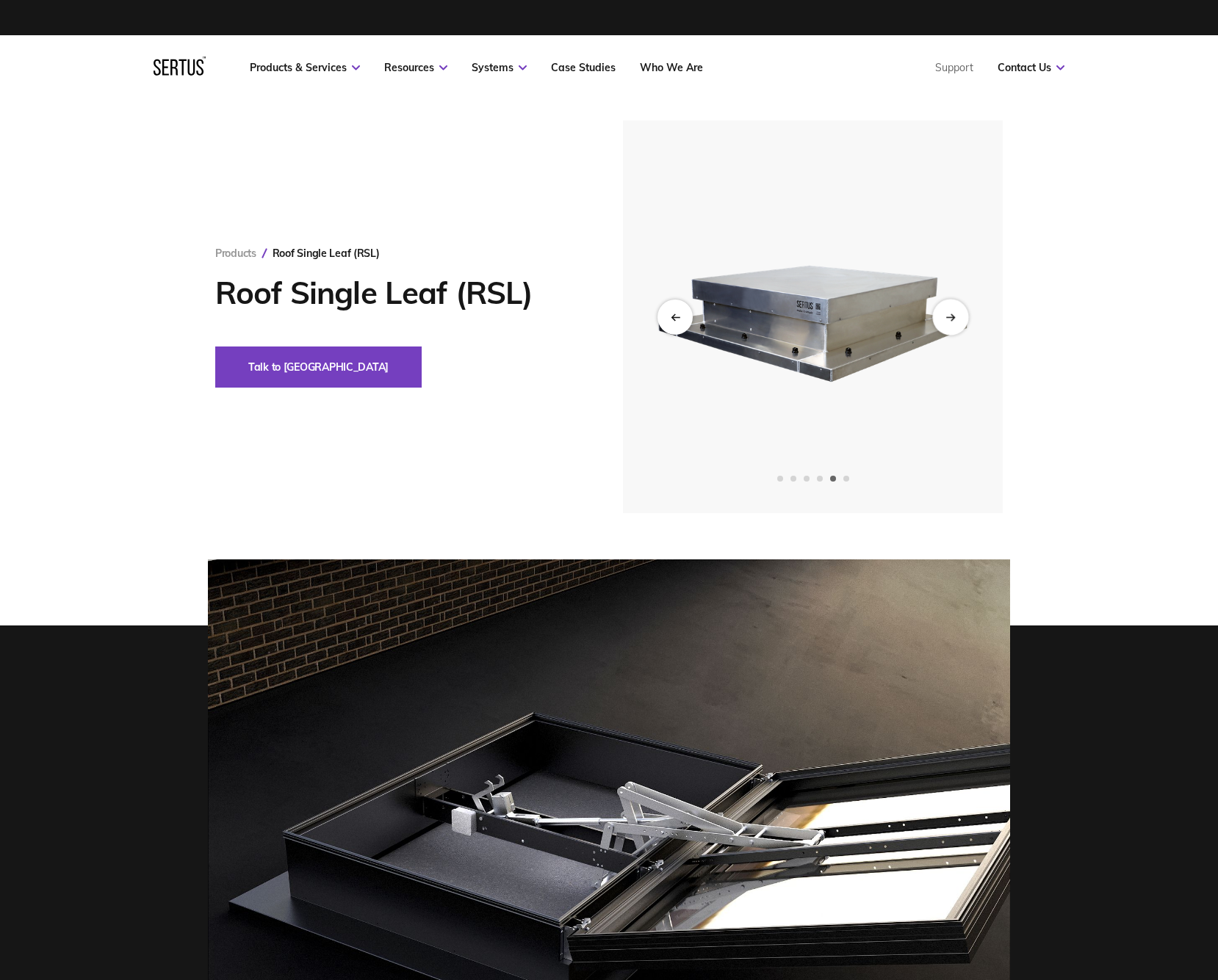
click at [952, 313] on icon "Next slide" at bounding box center [950, 317] width 10 height 8
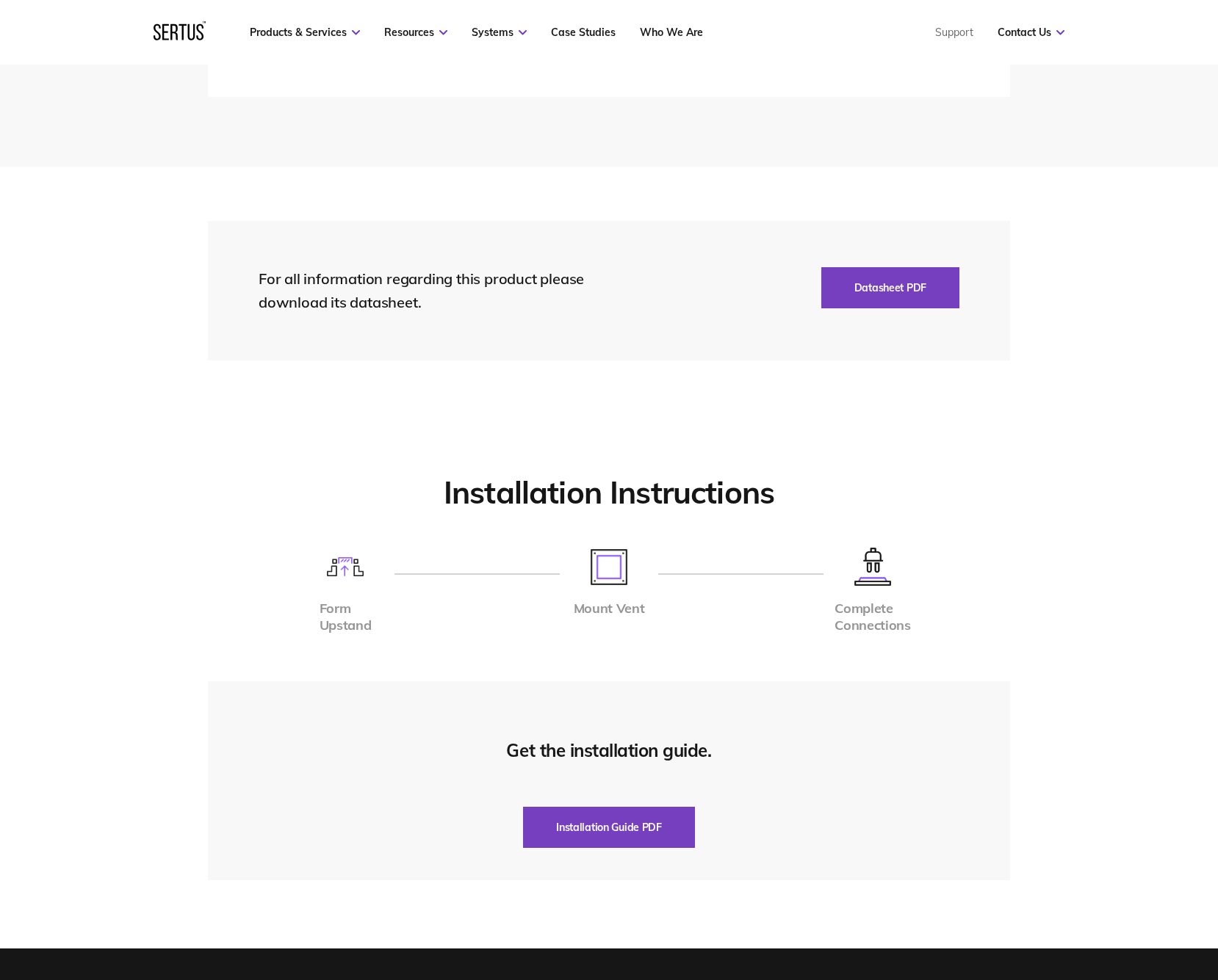
scroll to position [3183, 0]
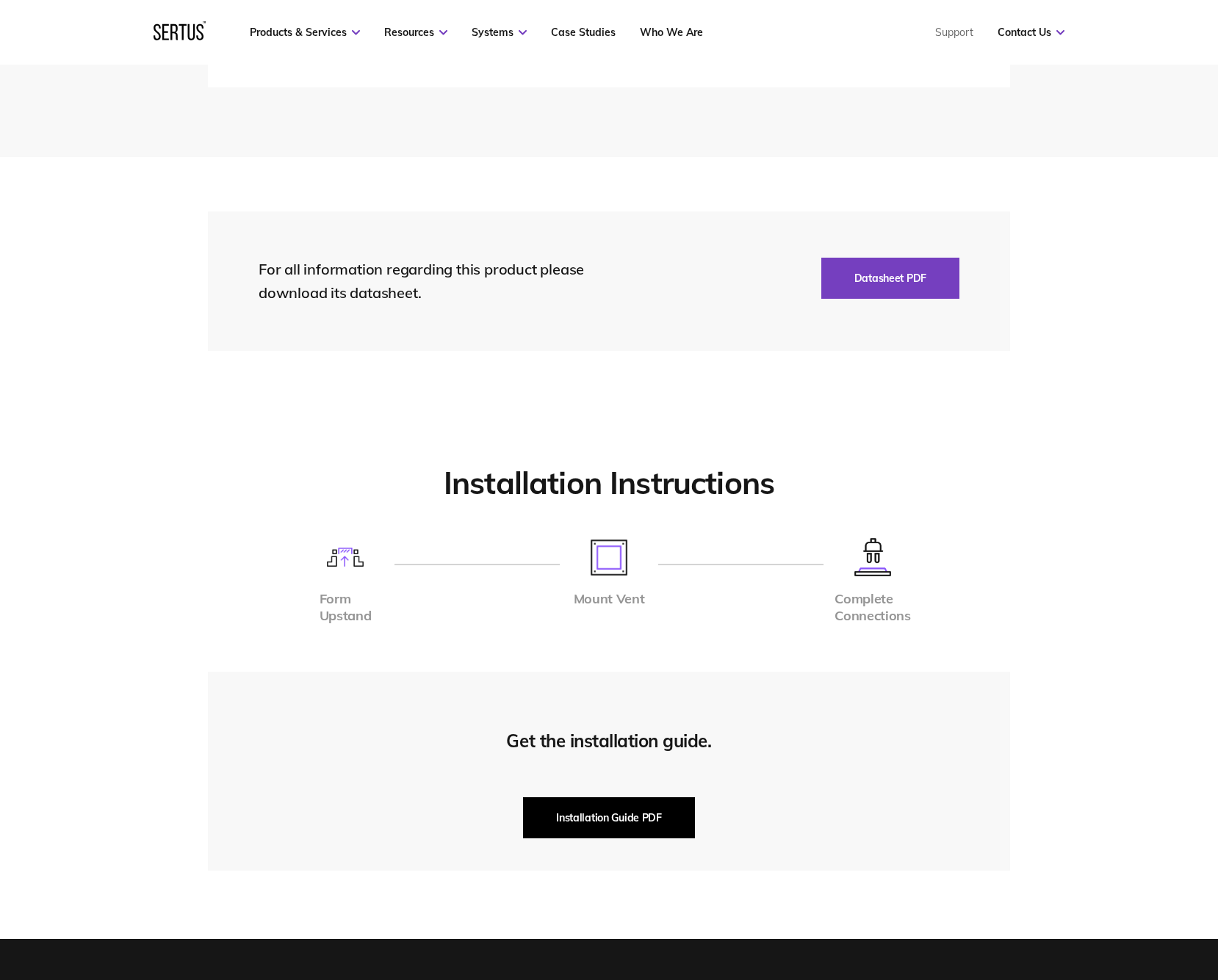
click at [658, 810] on button "Installation Guide PDF" at bounding box center [609, 818] width 172 height 41
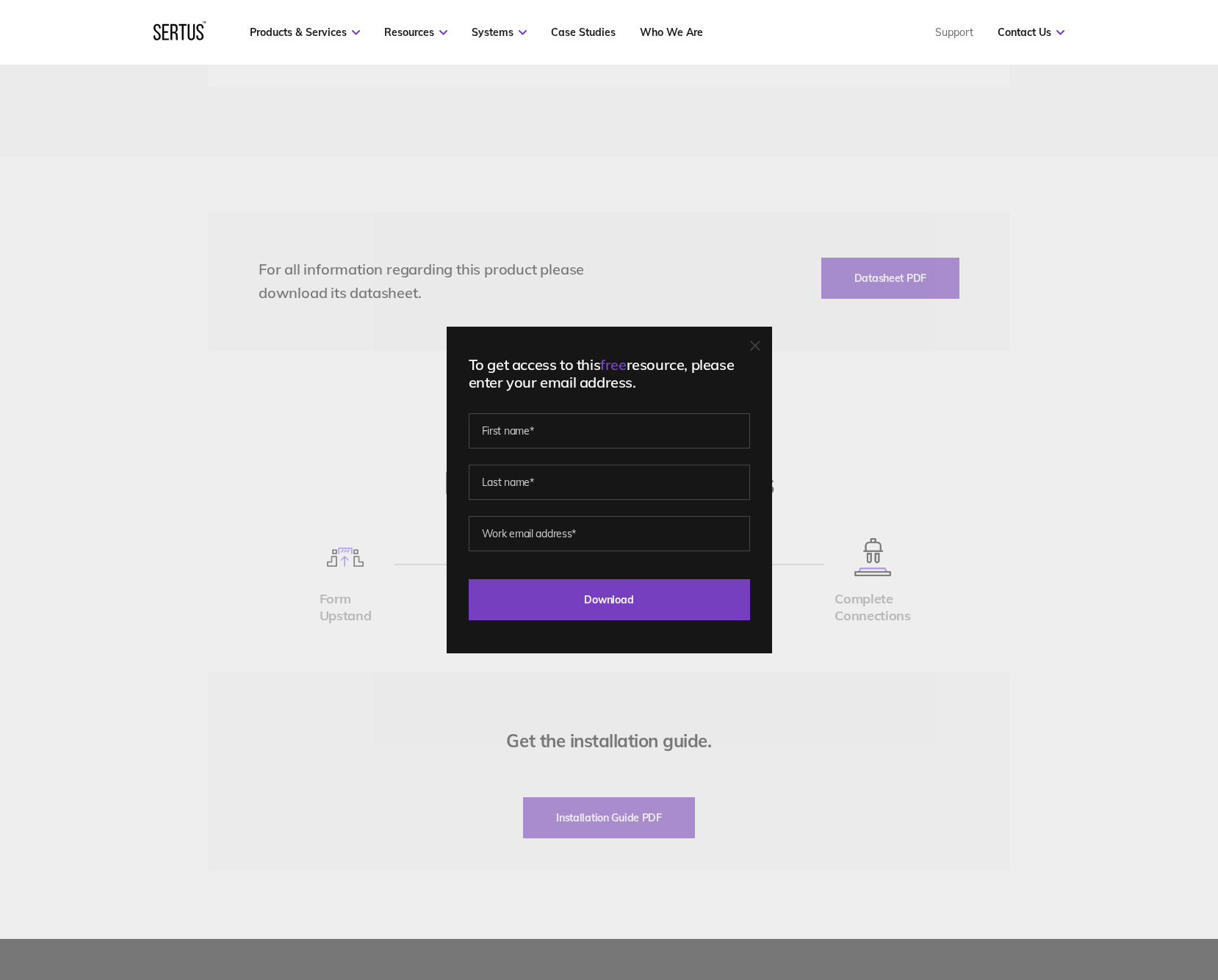
click at [810, 391] on div "To get access to this free resource, please enter your email address. Last Down…" at bounding box center [609, 490] width 1218 height 980
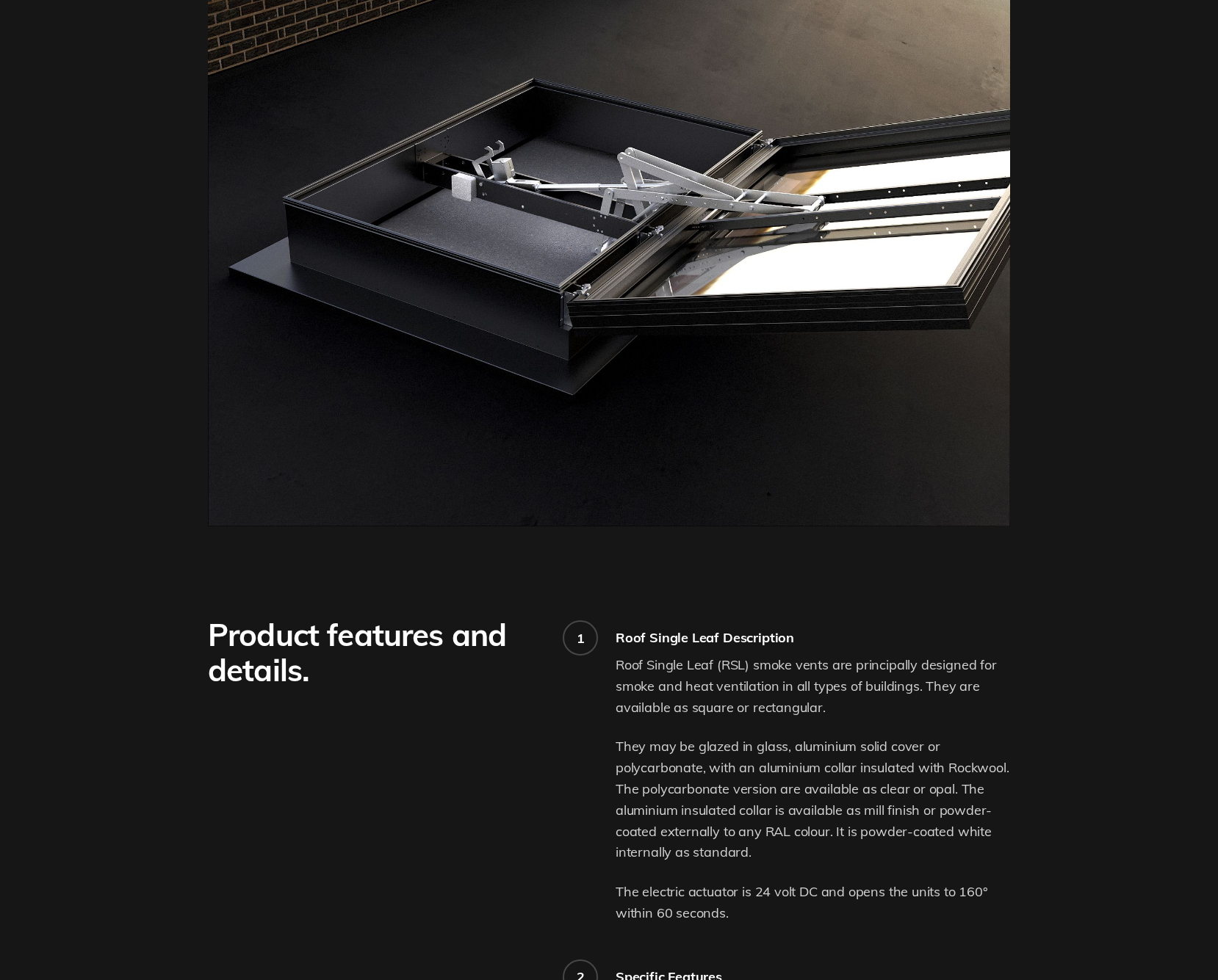
scroll to position [0, 0]
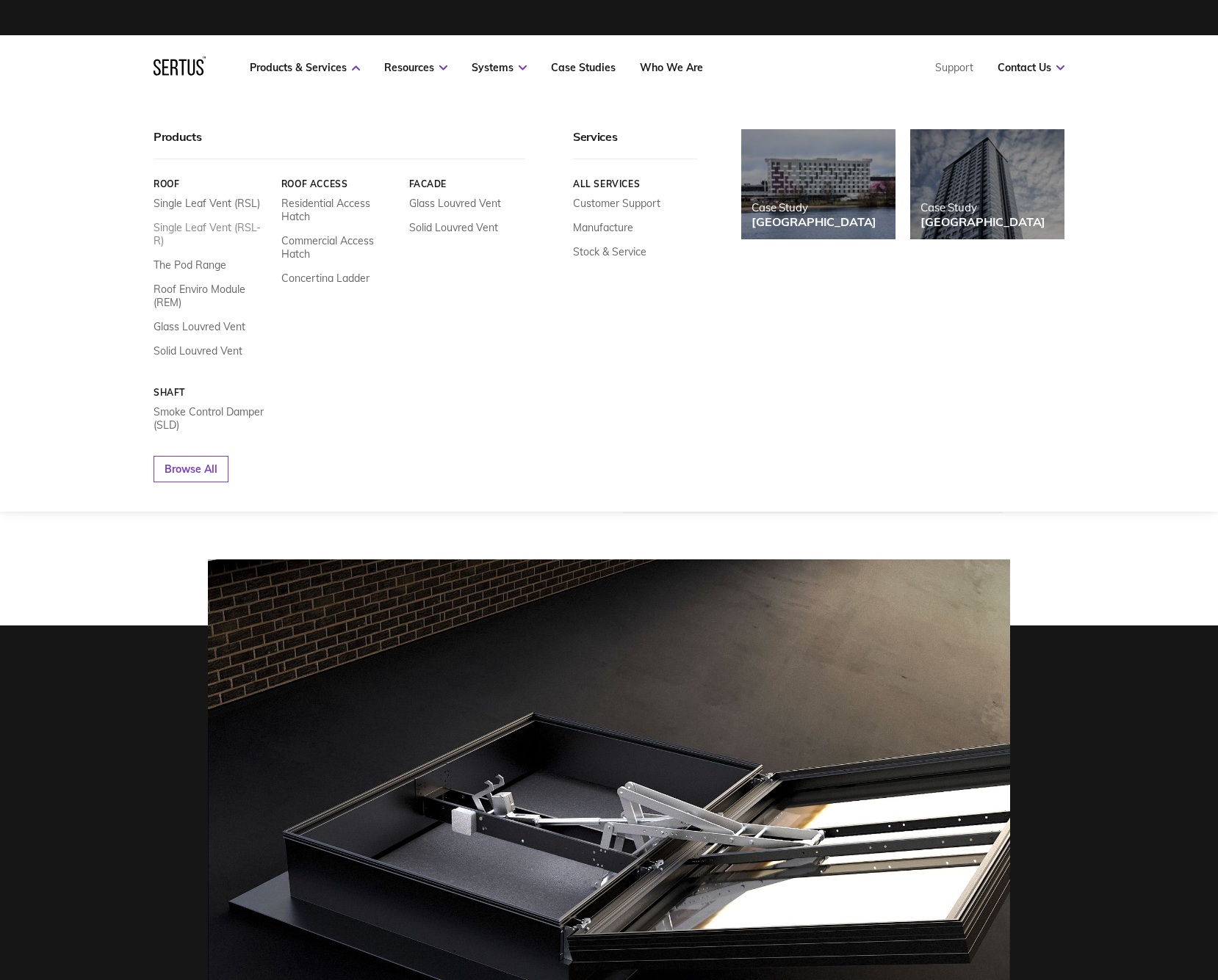
click at [233, 224] on link "Single Leaf Vent (RSL-R)" at bounding box center [212, 234] width 116 height 27
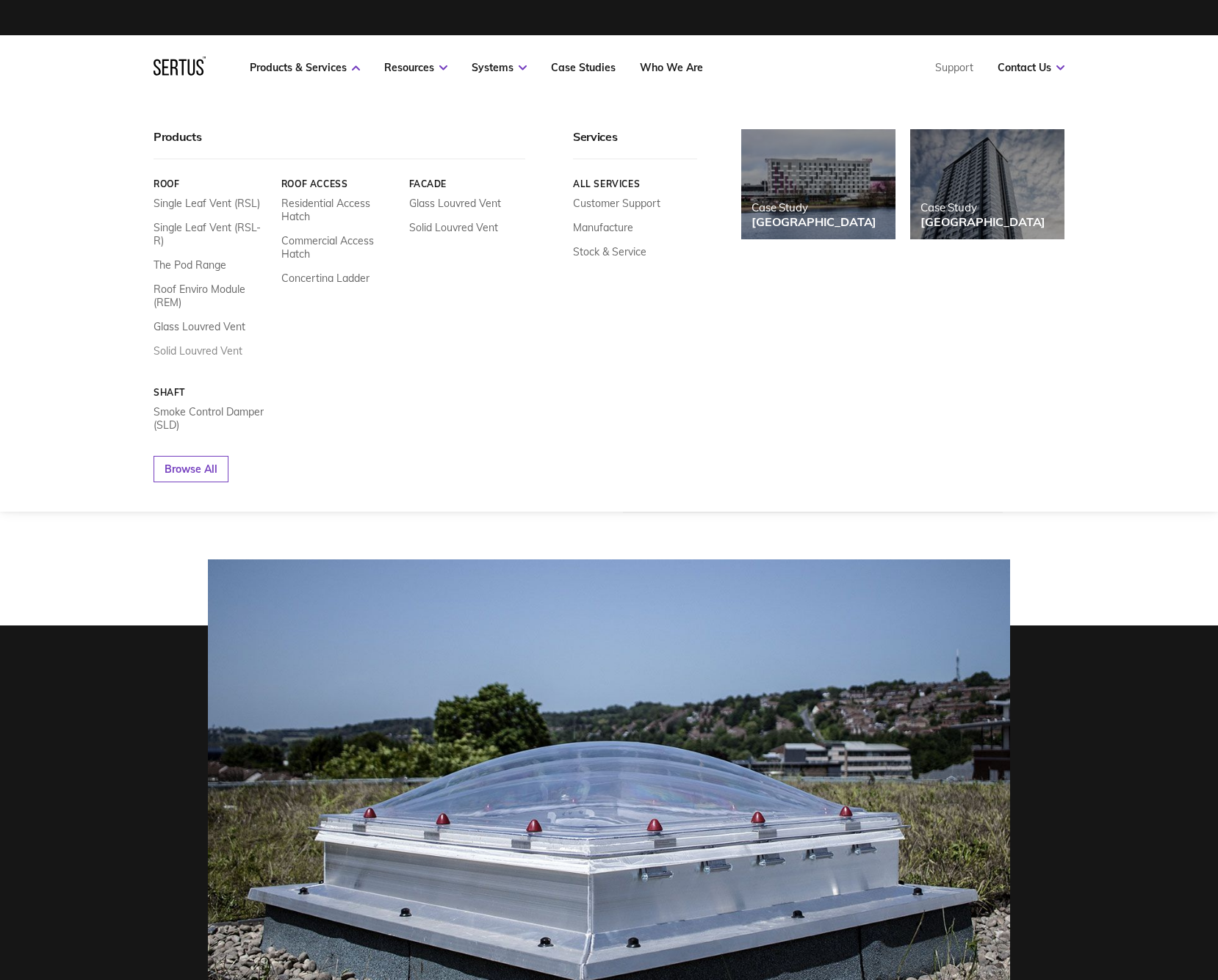
click at [213, 345] on link "Solid Louvred Vent" at bounding box center [198, 351] width 89 height 13
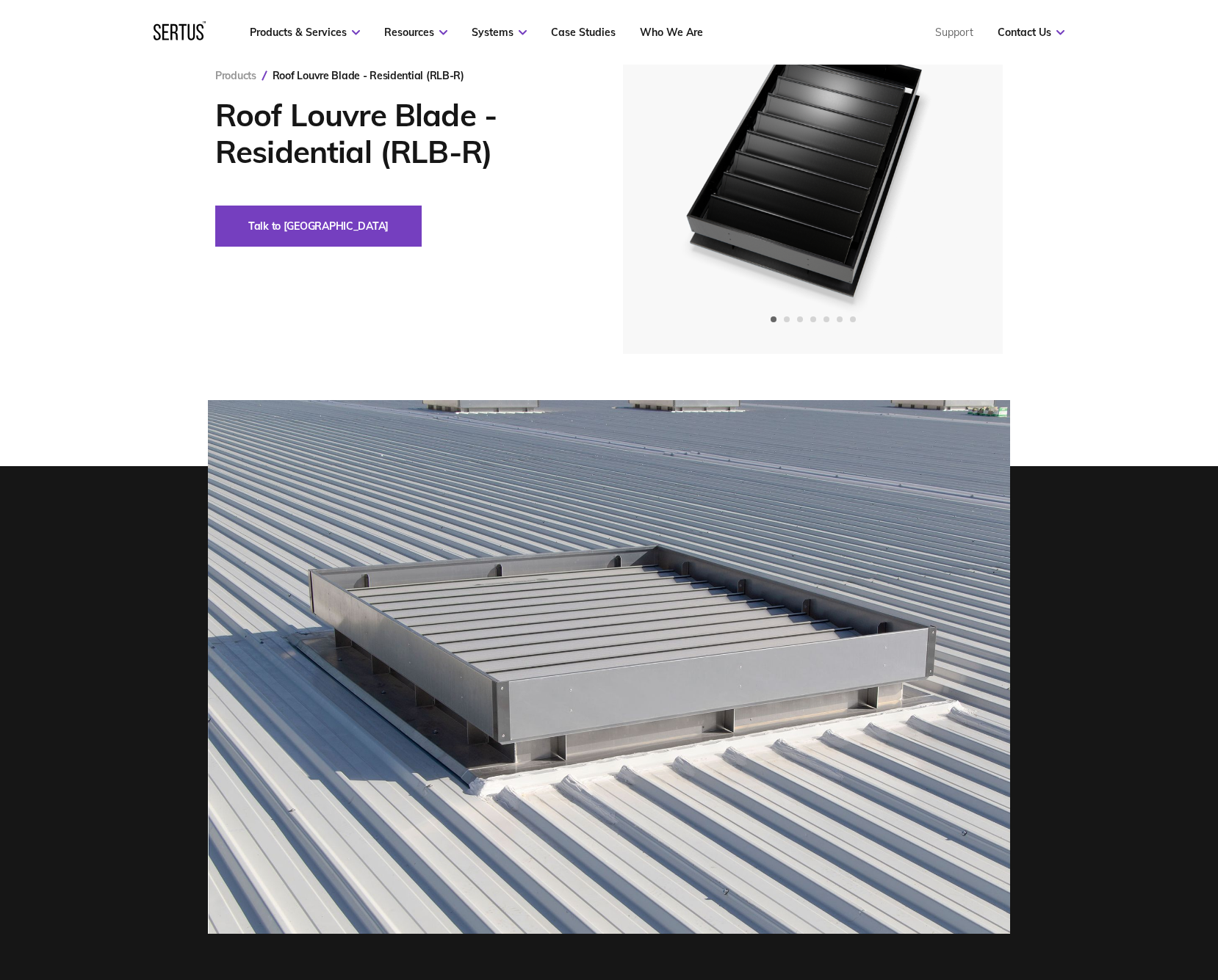
scroll to position [342, 0]
